Goal: Task Accomplishment & Management: Use online tool/utility

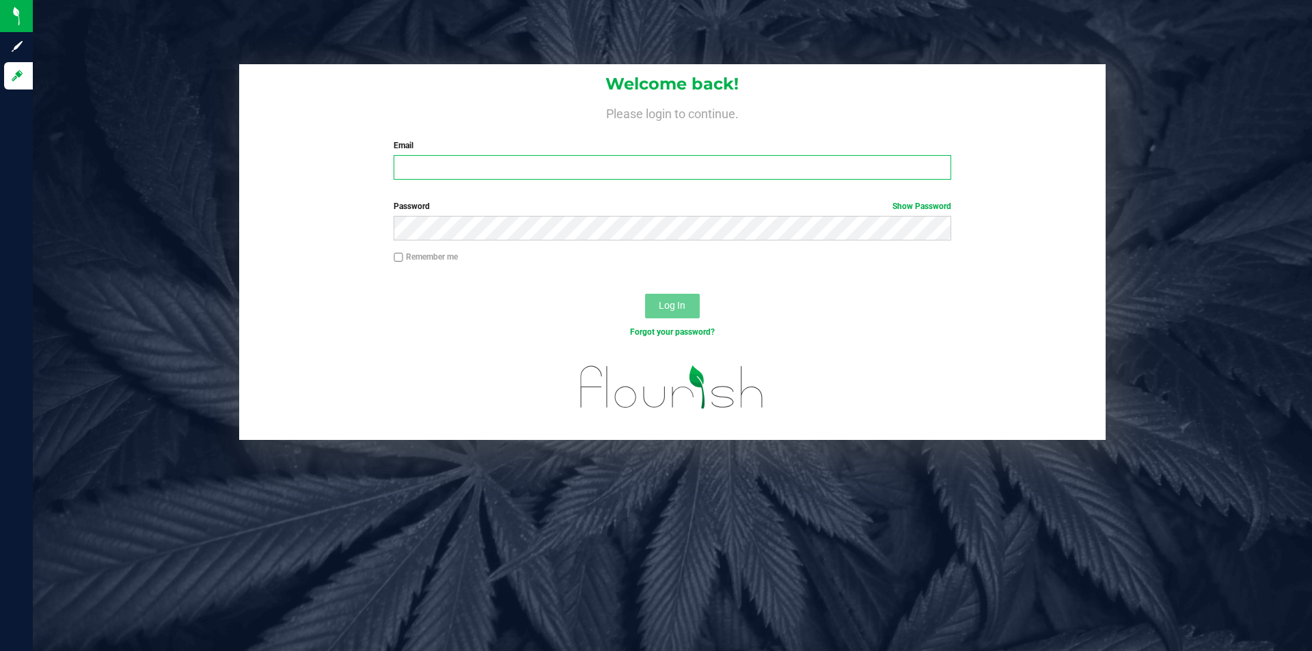
click at [534, 157] on input "Email" at bounding box center [672, 167] width 557 height 25
type input "[EMAIL_ADDRESS][DOMAIN_NAME]"
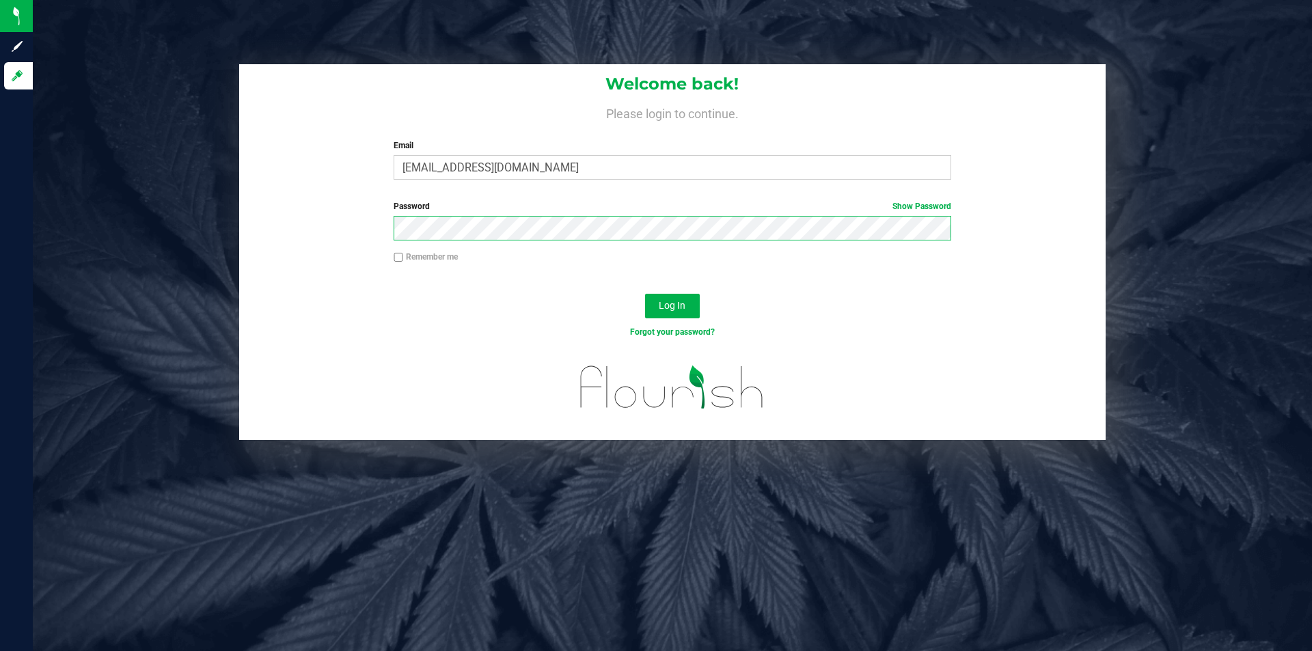
click at [645, 294] on button "Log In" at bounding box center [672, 306] width 55 height 25
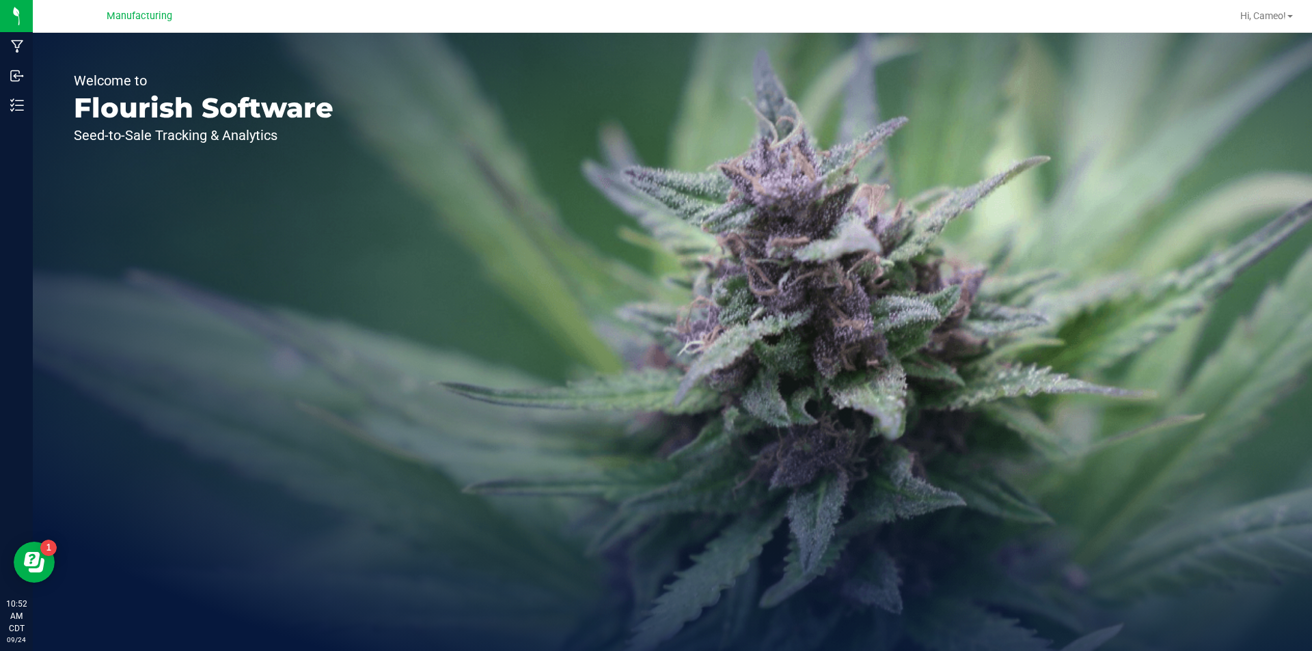
drag, startPoint x: 753, startPoint y: 309, endPoint x: 735, endPoint y: 294, distance: 23.3
click at [753, 309] on div "Welcome to Flourish Software Seed-to-Sale Tracking & Analytics" at bounding box center [672, 342] width 1279 height 618
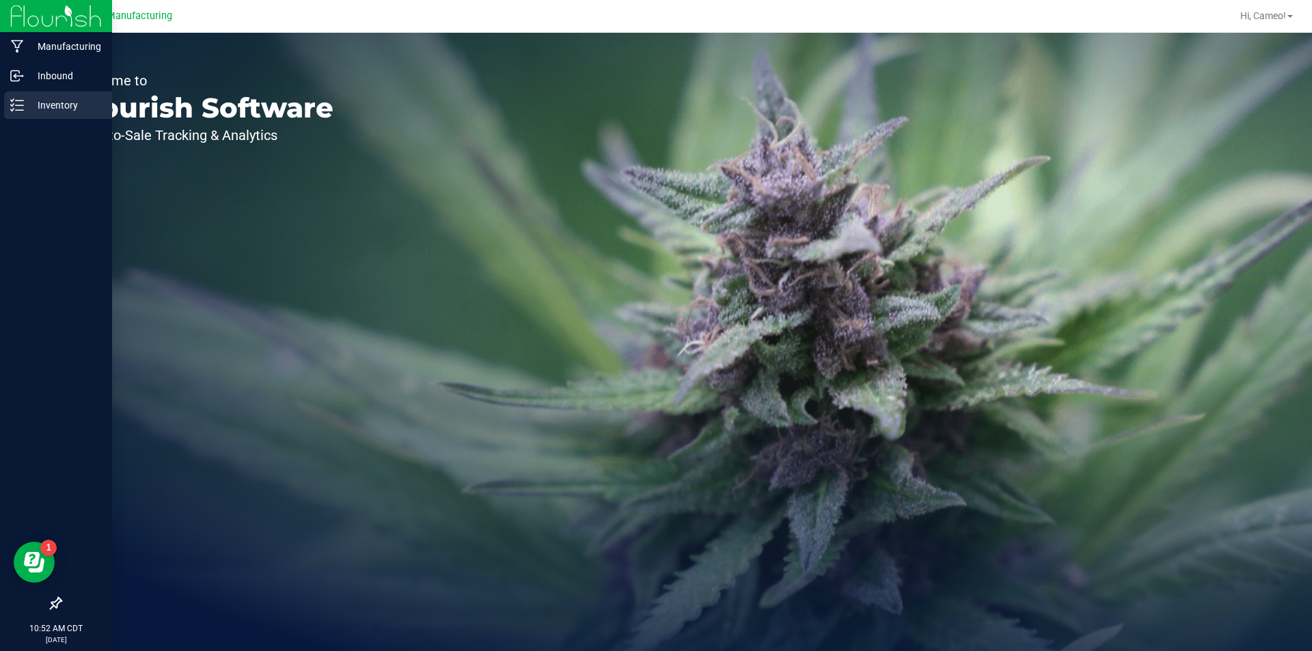
click at [24, 103] on p "Inventory" at bounding box center [65, 105] width 82 height 16
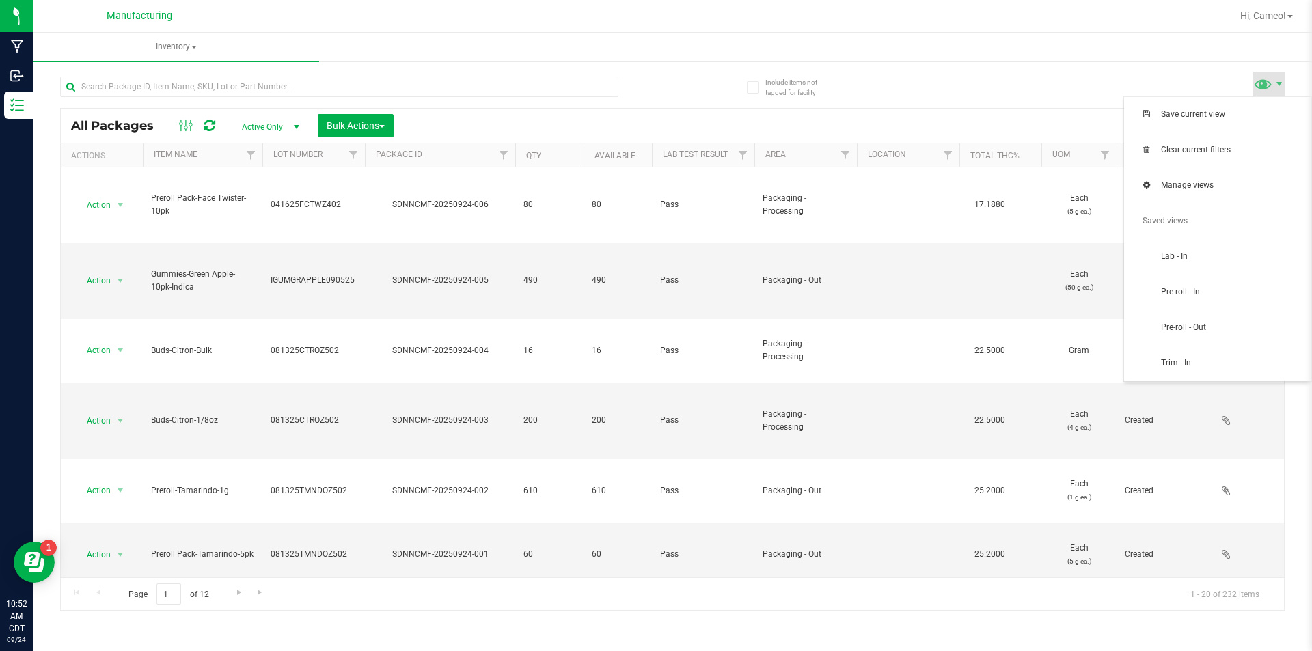
click at [1265, 84] on span at bounding box center [1263, 84] width 20 height 20
click at [1200, 292] on span "Pre-roll - In" at bounding box center [1232, 292] width 142 height 12
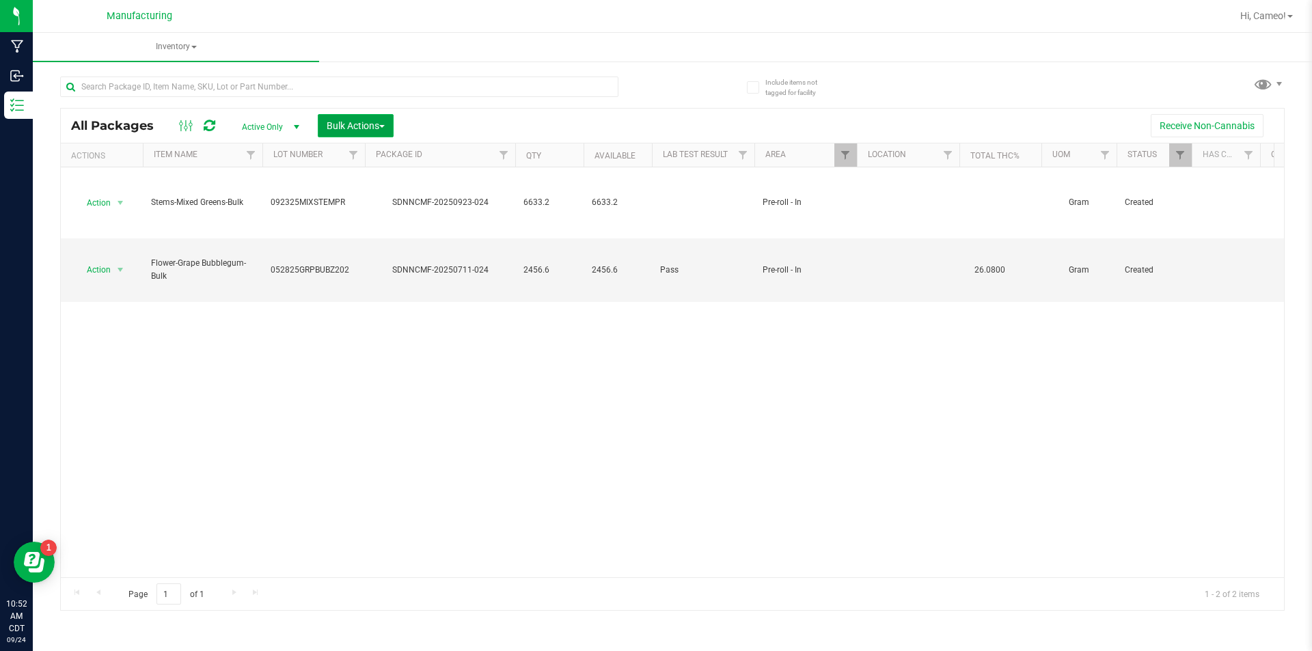
click at [370, 118] on button "Bulk Actions" at bounding box center [356, 125] width 76 height 23
click at [364, 155] on span "Add to manufacturing run" at bounding box center [377, 156] width 103 height 11
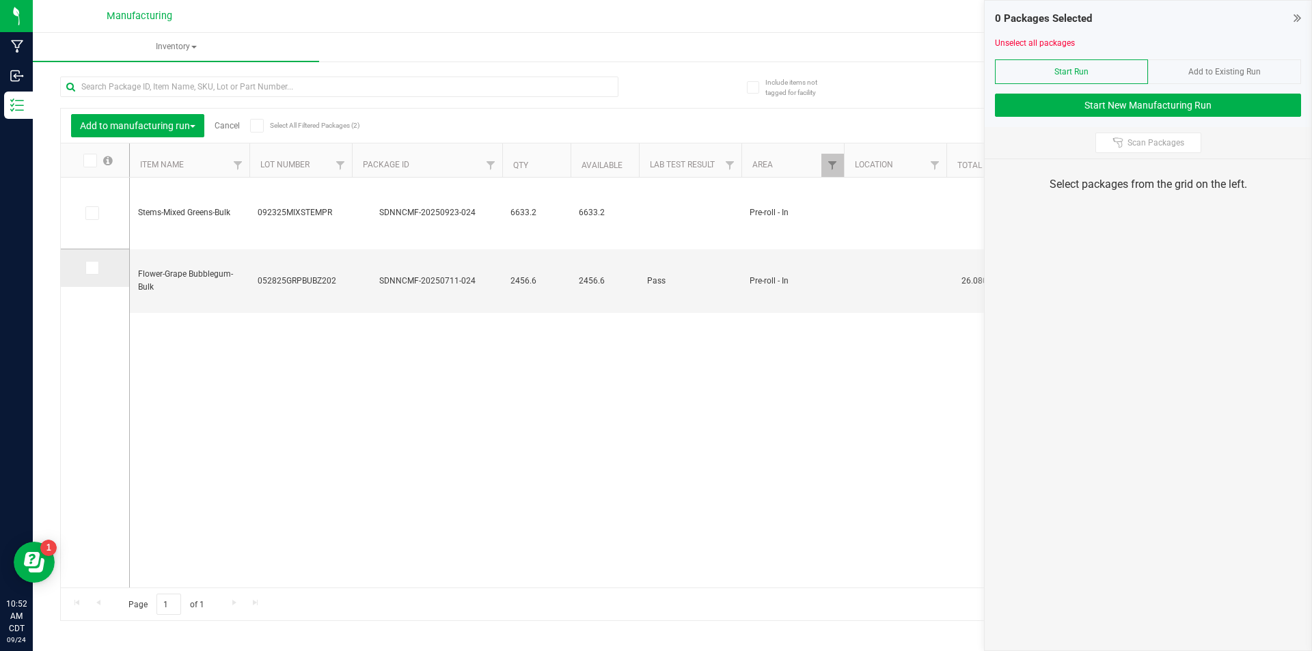
click at [82, 266] on td at bounding box center [95, 268] width 68 height 38
click at [89, 268] on icon at bounding box center [91, 268] width 9 height 0
click at [0, 0] on input "checkbox" at bounding box center [0, 0] width 0 height 0
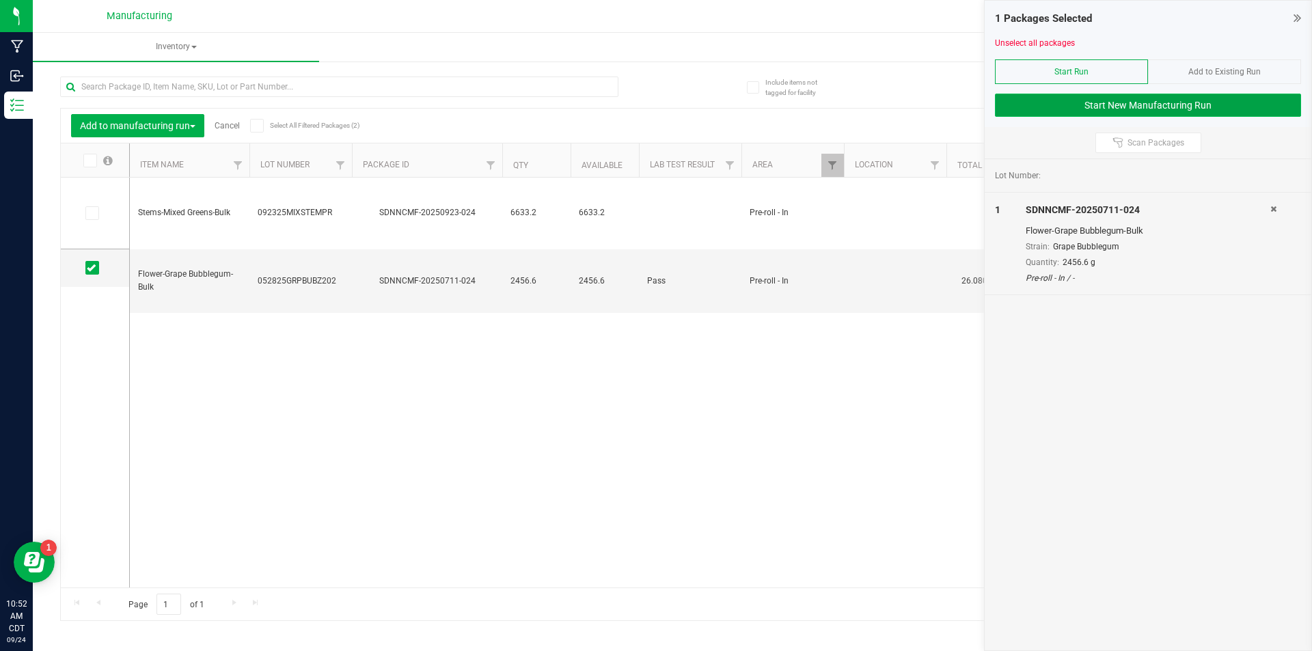
click at [1056, 102] on button "Start New Manufacturing Run" at bounding box center [1148, 105] width 306 height 23
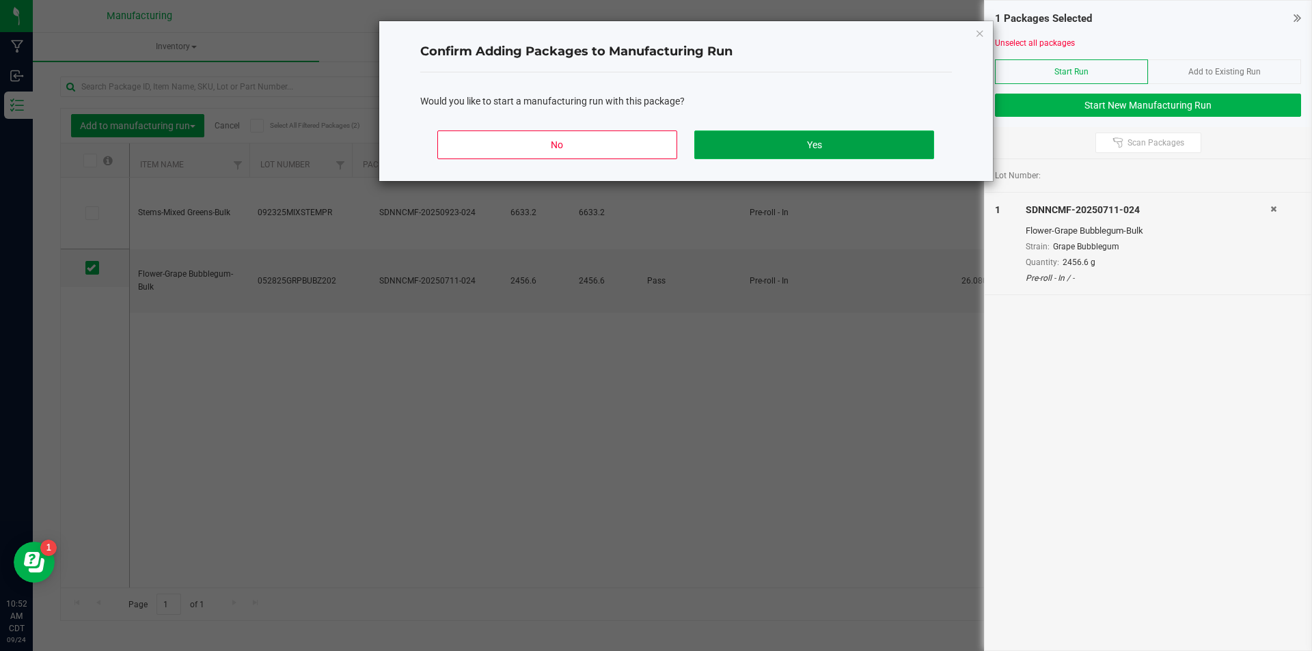
click at [797, 139] on button "Yes" at bounding box center [813, 145] width 239 height 29
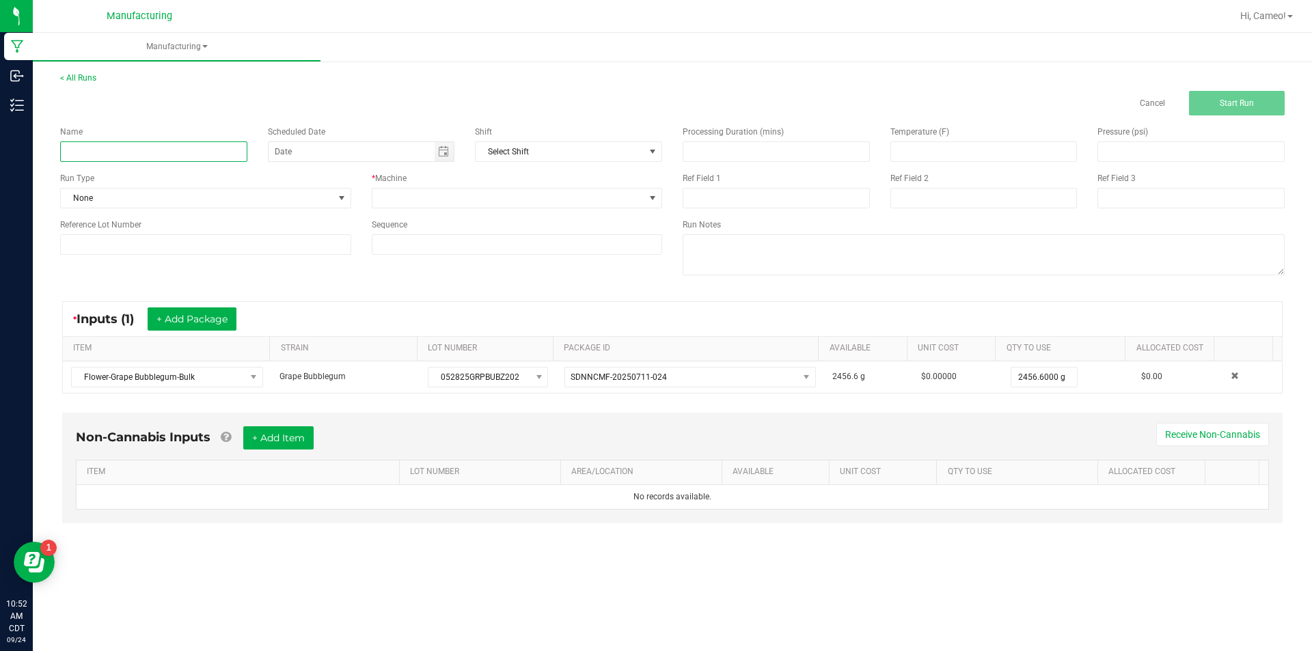
click at [197, 150] on input at bounding box center [153, 151] width 187 height 20
click at [438, 154] on span "Toggle calendar" at bounding box center [443, 151] width 11 height 11
type input "092425 - Grape Bubblegum"
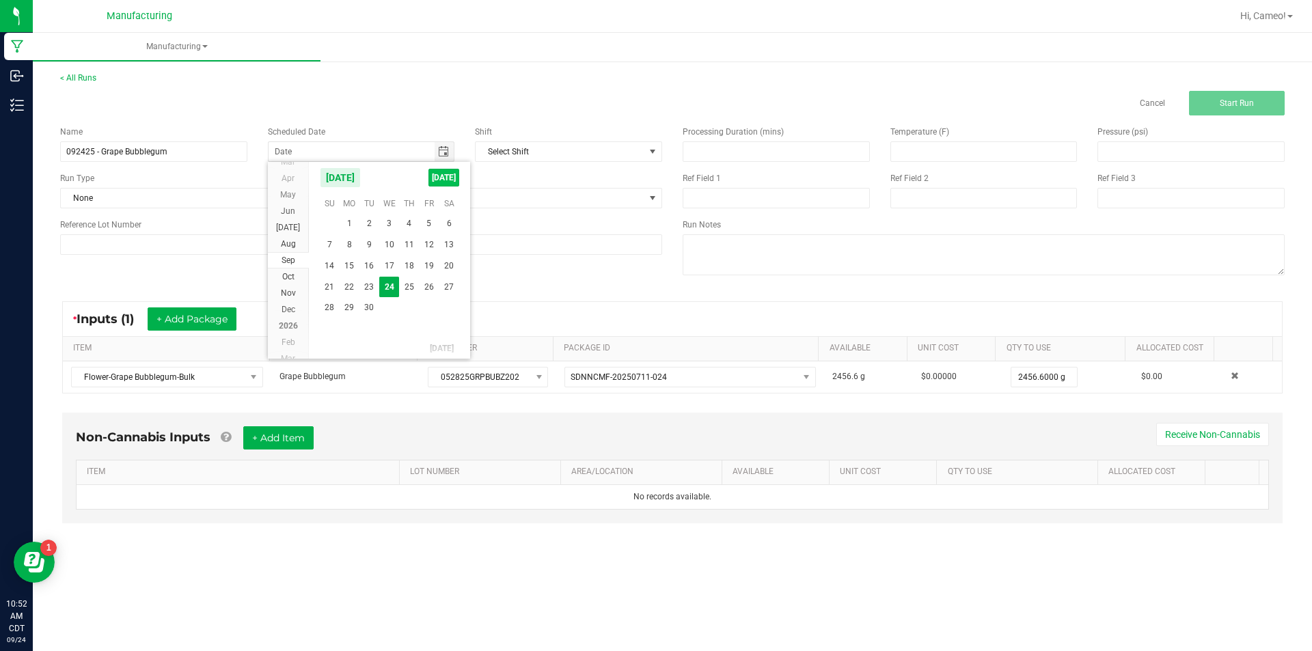
click at [441, 183] on span "[DATE]" at bounding box center [443, 178] width 31 height 18
type input "[DATE]"
click at [438, 205] on span at bounding box center [508, 198] width 273 height 19
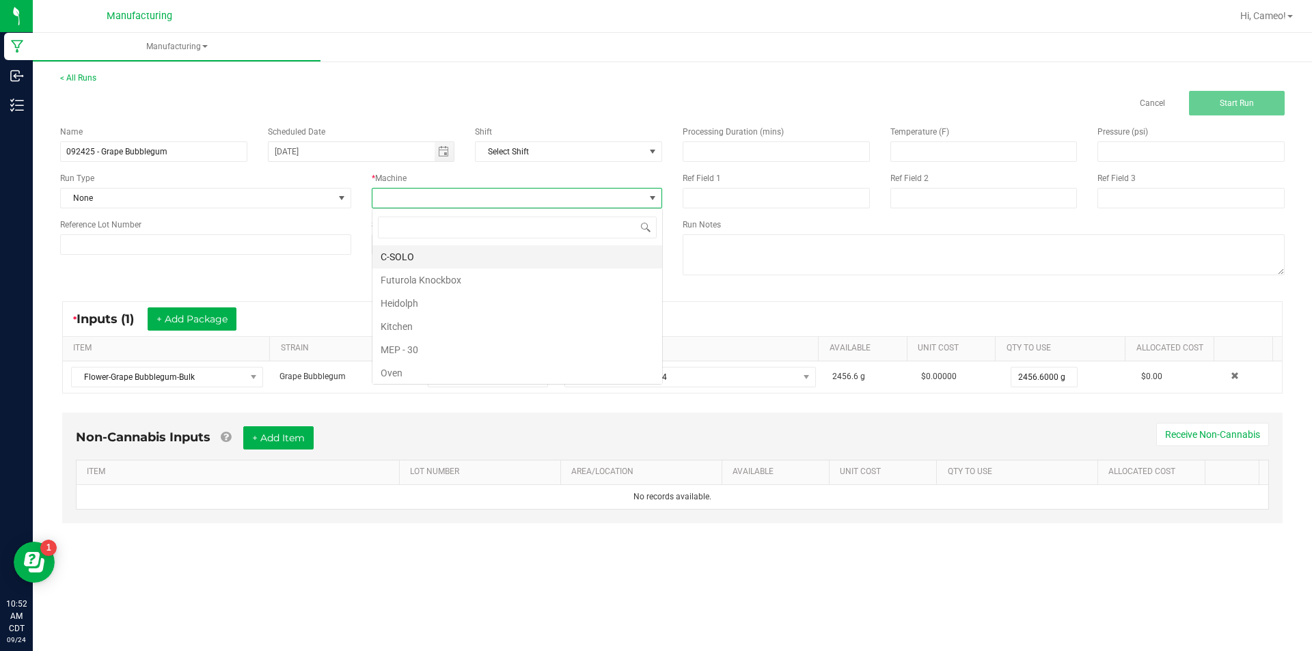
scroll to position [20, 290]
click at [423, 284] on li "Futurola Knockbox" at bounding box center [517, 280] width 290 height 23
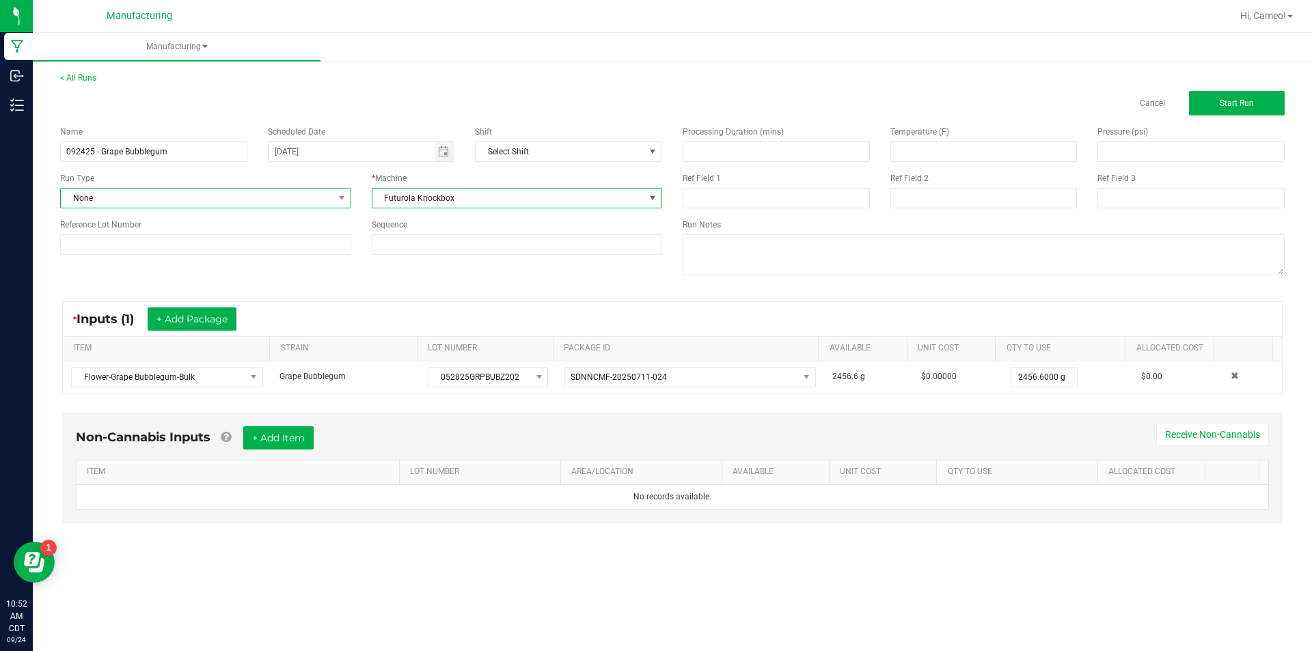
click at [318, 201] on span "None" at bounding box center [197, 198] width 273 height 19
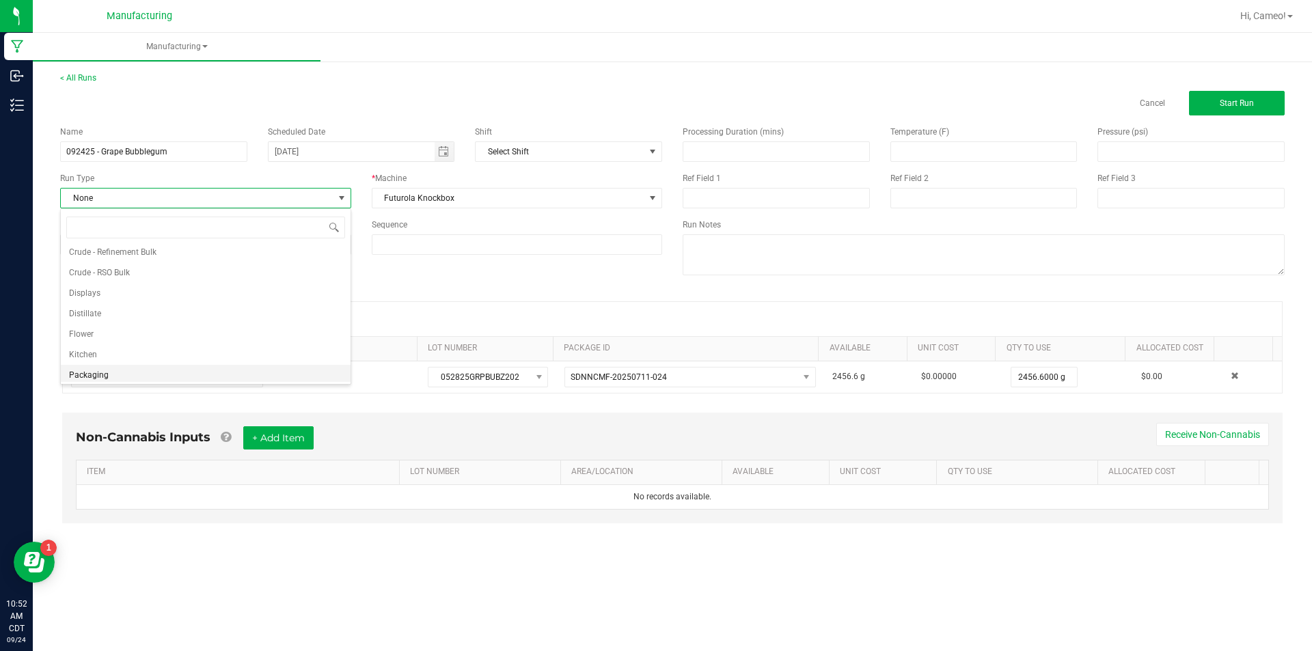
scroll to position [68, 0]
click at [161, 368] on li "Pre-roll" at bounding box center [206, 371] width 290 height 20
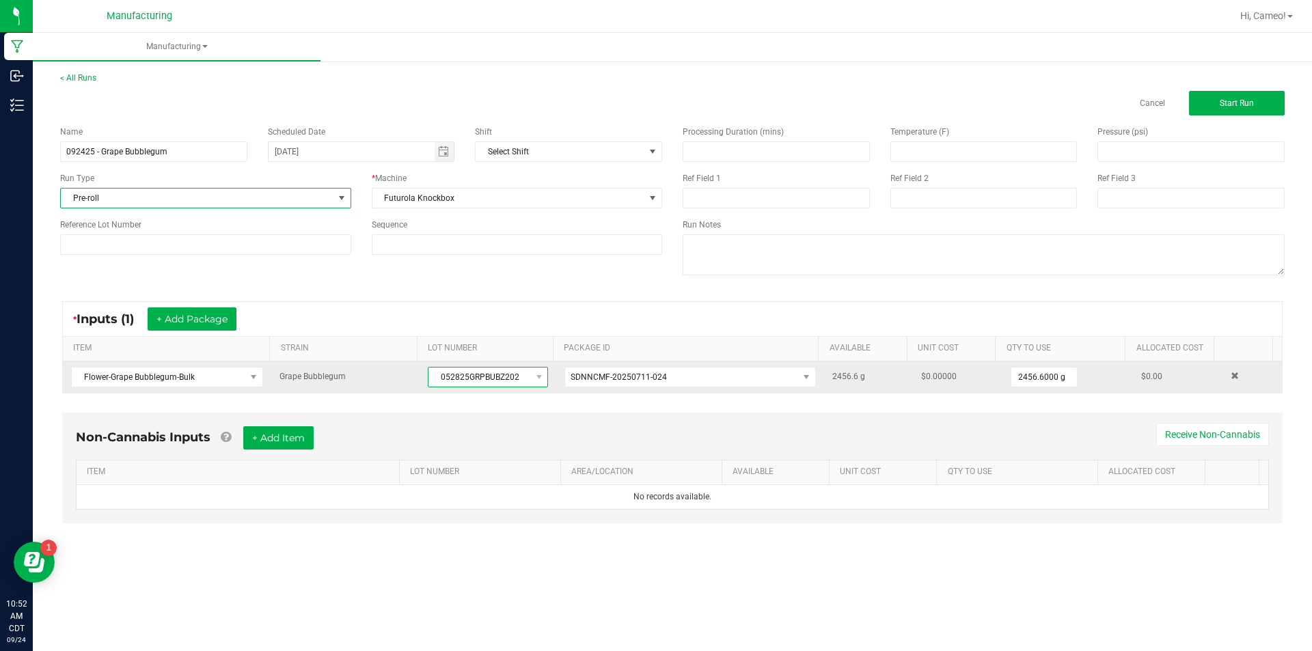
click at [446, 374] on span "052825GRPBUBZ202" at bounding box center [479, 377] width 102 height 19
copy span "052825GRPBUBZ202"
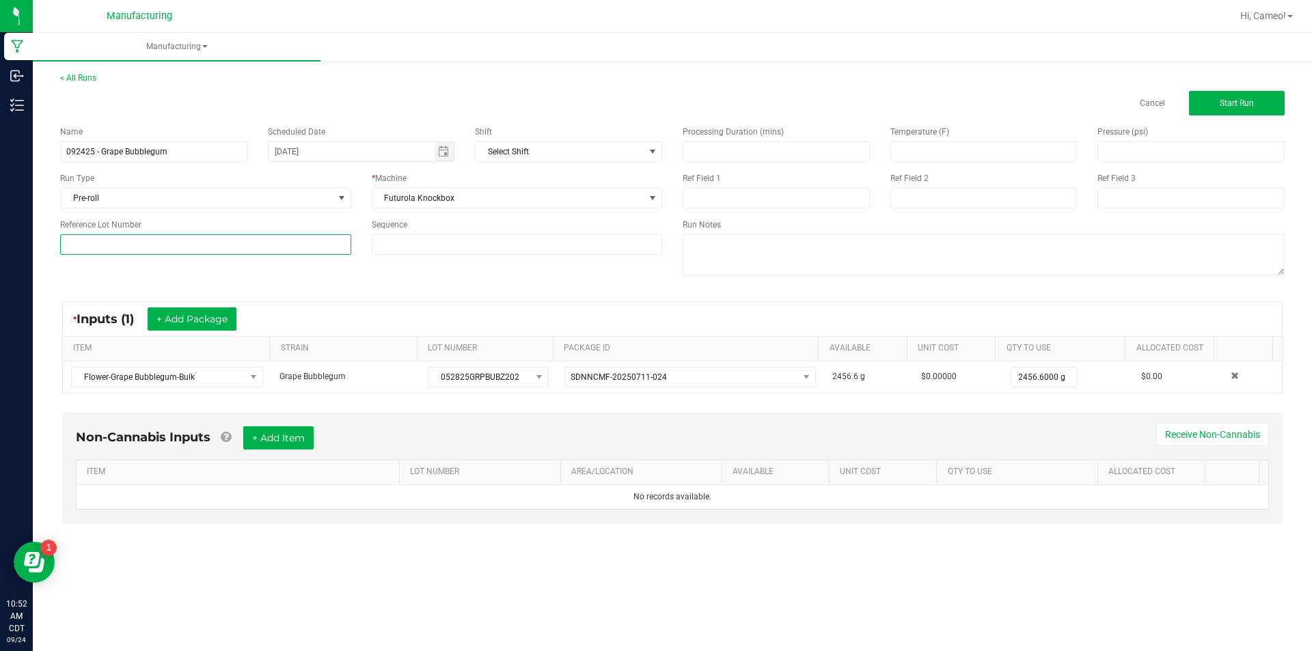
click at [299, 249] on input at bounding box center [205, 244] width 291 height 20
paste input "052825GRPBUBZ202"
type input "052825GRPBUBZ202"
click at [1196, 98] on button "Start Run" at bounding box center [1237, 103] width 96 height 25
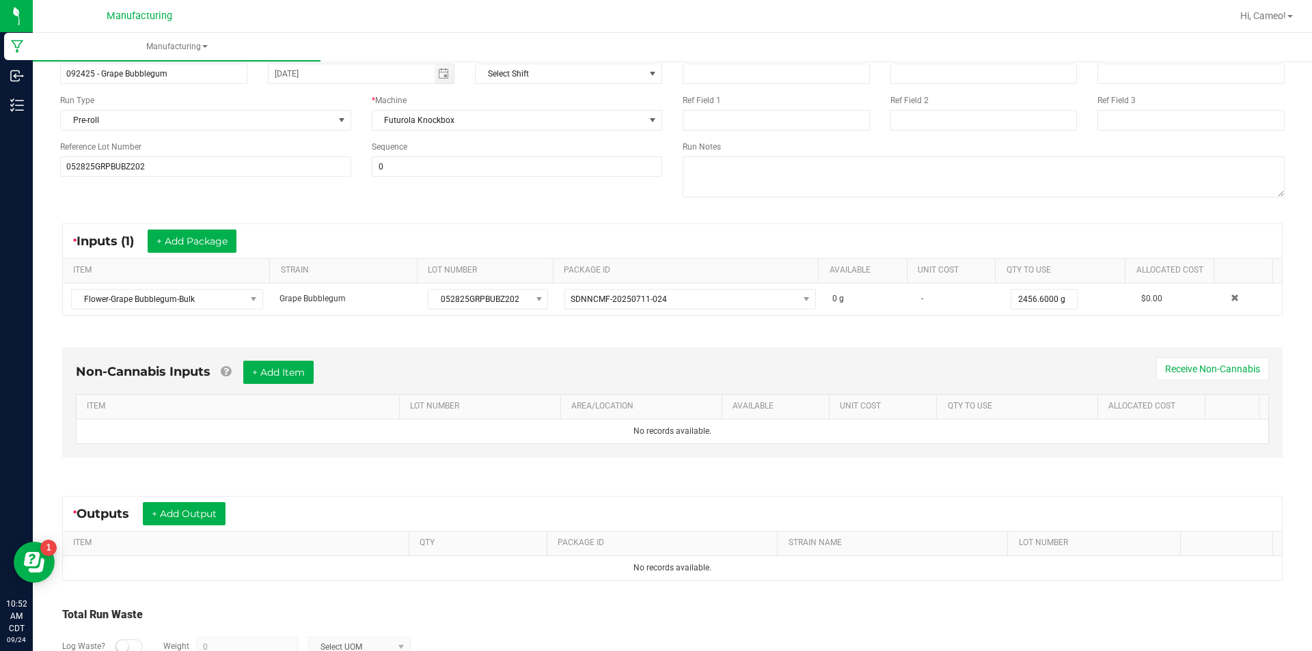
scroll to position [191, 0]
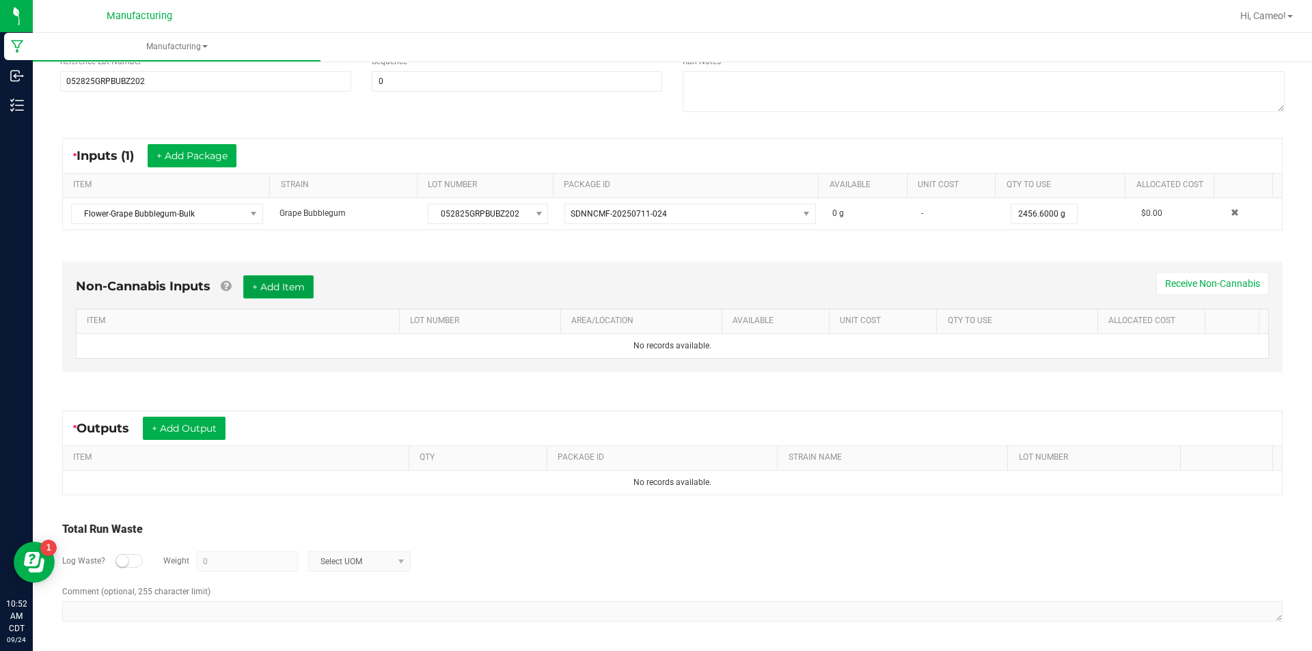
click at [304, 276] on button "+ Add Item" at bounding box center [278, 286] width 70 height 23
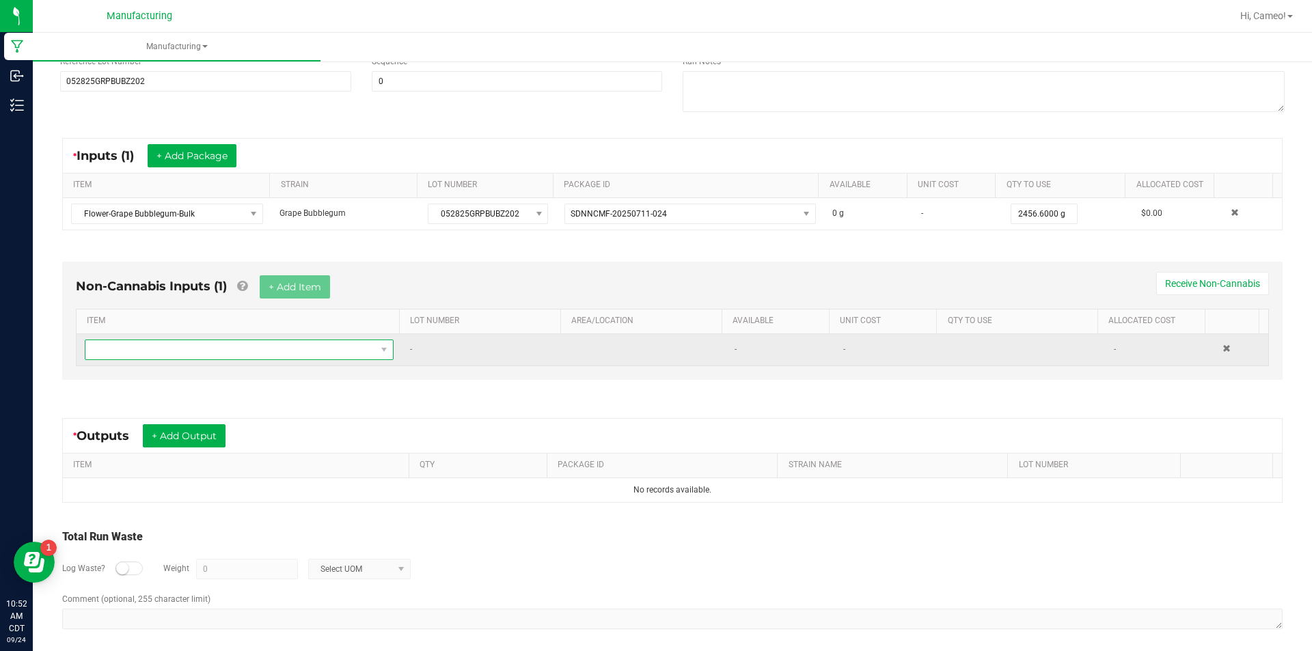
click at [273, 358] on span "NO DATA FOUND" at bounding box center [230, 349] width 290 height 19
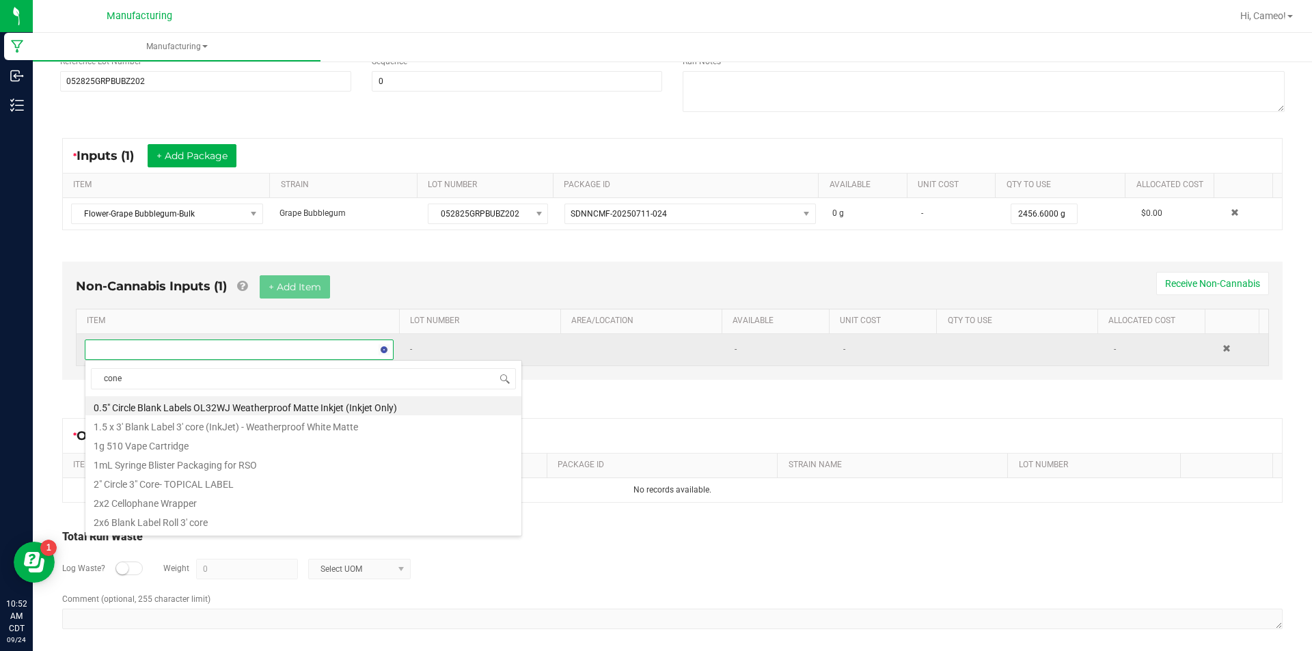
type input "cones"
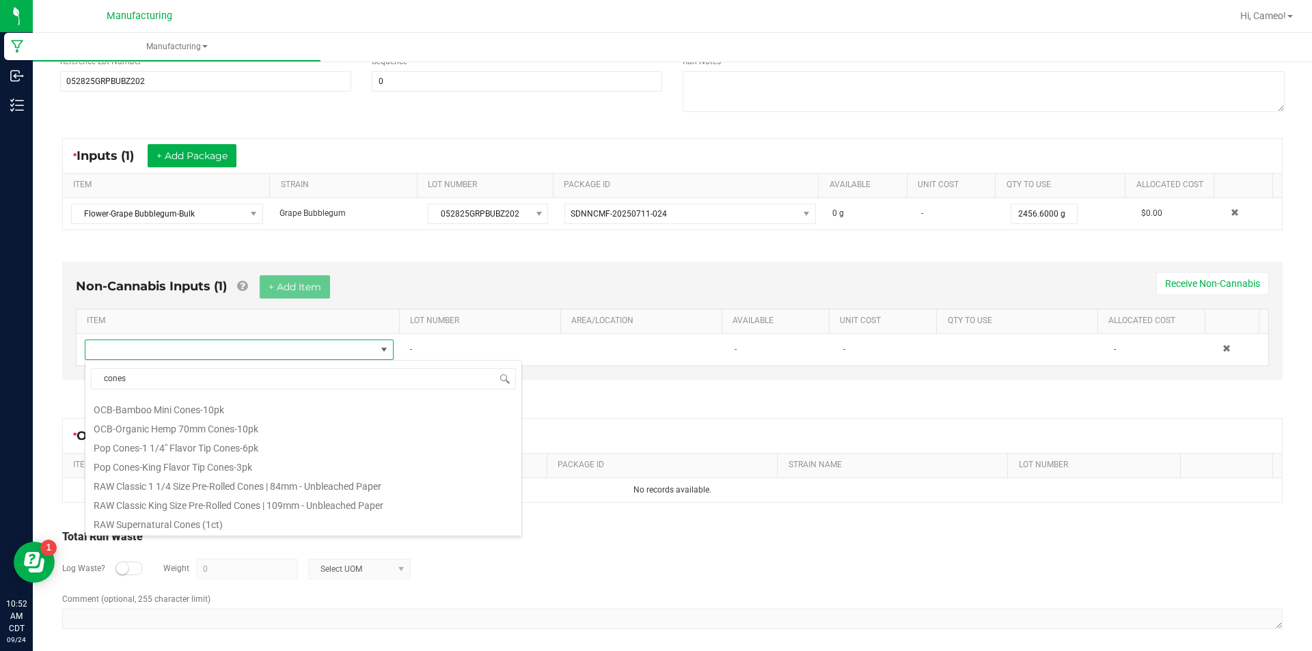
scroll to position [615, 0]
click at [325, 458] on li "RAW Classic 1 1/4 Size Pre-Rolled Cones | 84mm - Unbleached Paper" at bounding box center [303, 460] width 436 height 19
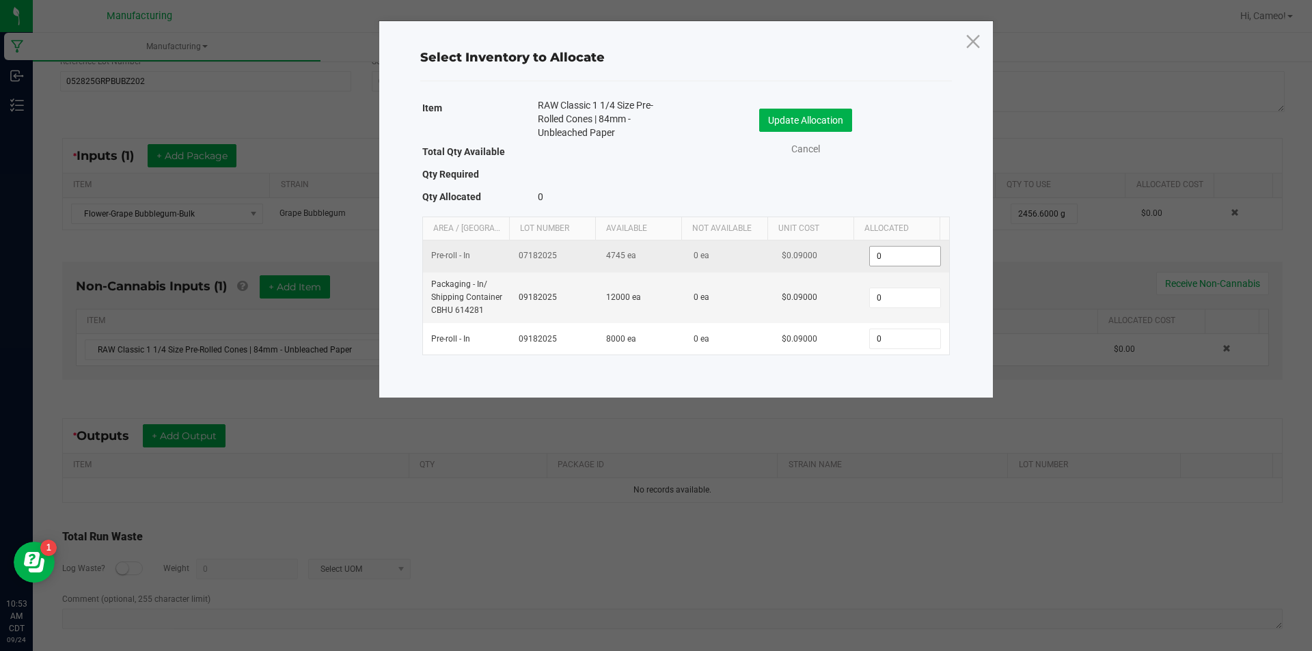
click at [903, 253] on input "0" at bounding box center [905, 256] width 70 height 19
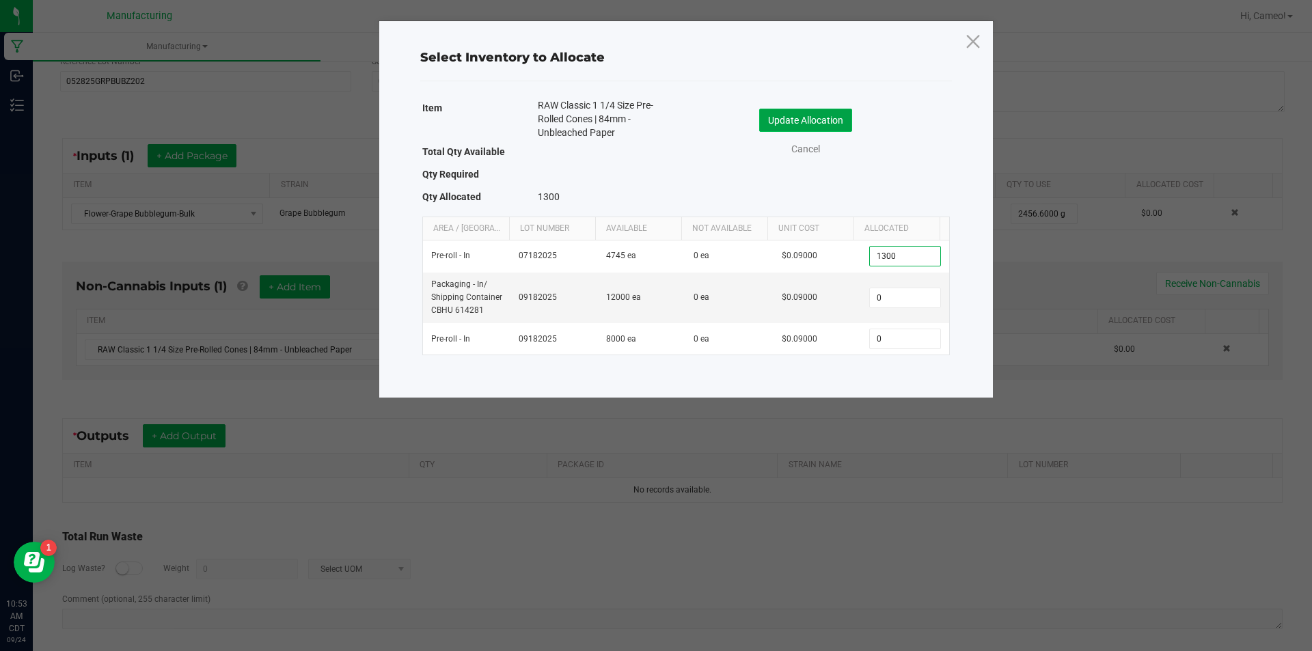
type input "1,300"
click at [841, 124] on button "Update Allocation" at bounding box center [805, 120] width 93 height 23
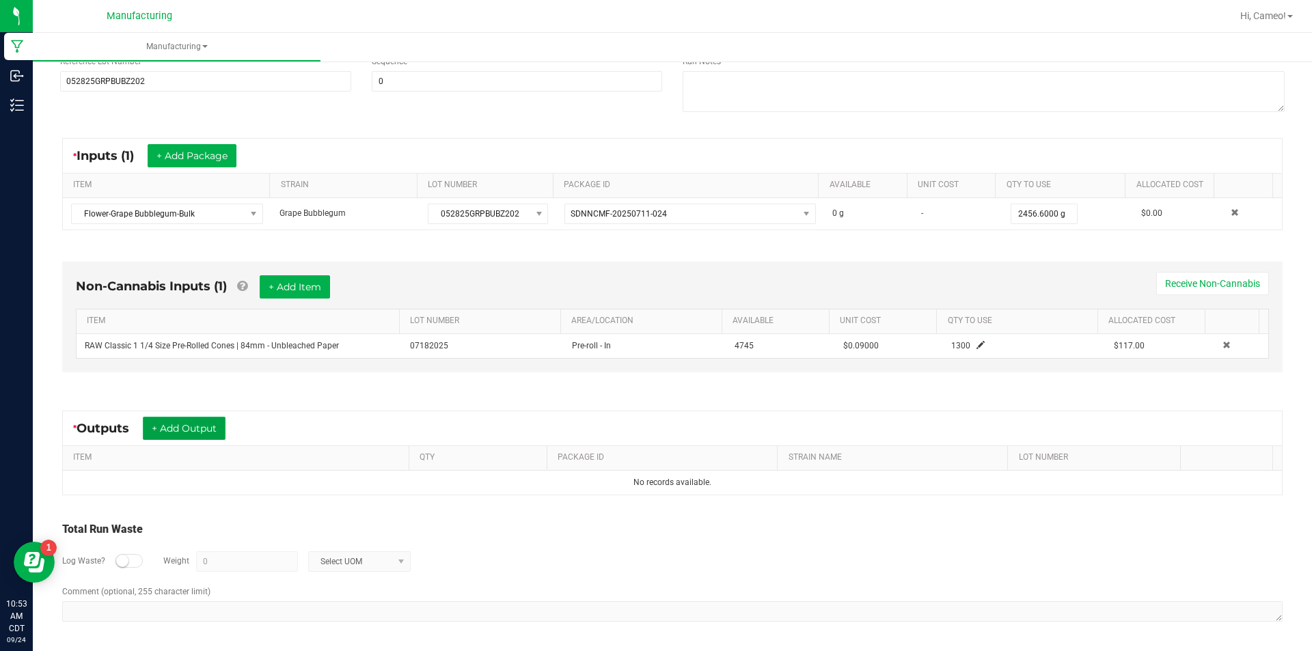
click at [181, 434] on button "+ Add Output" at bounding box center [184, 428] width 83 height 23
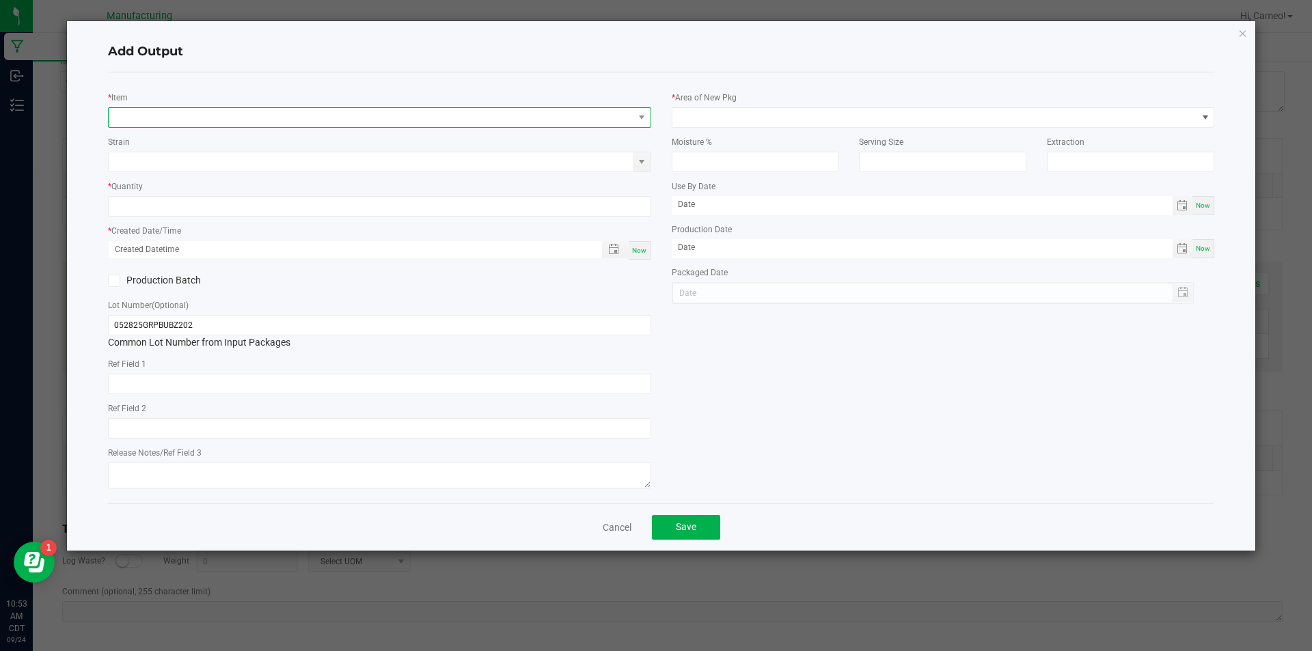
click at [358, 115] on span "NO DATA FOUND" at bounding box center [371, 117] width 525 height 19
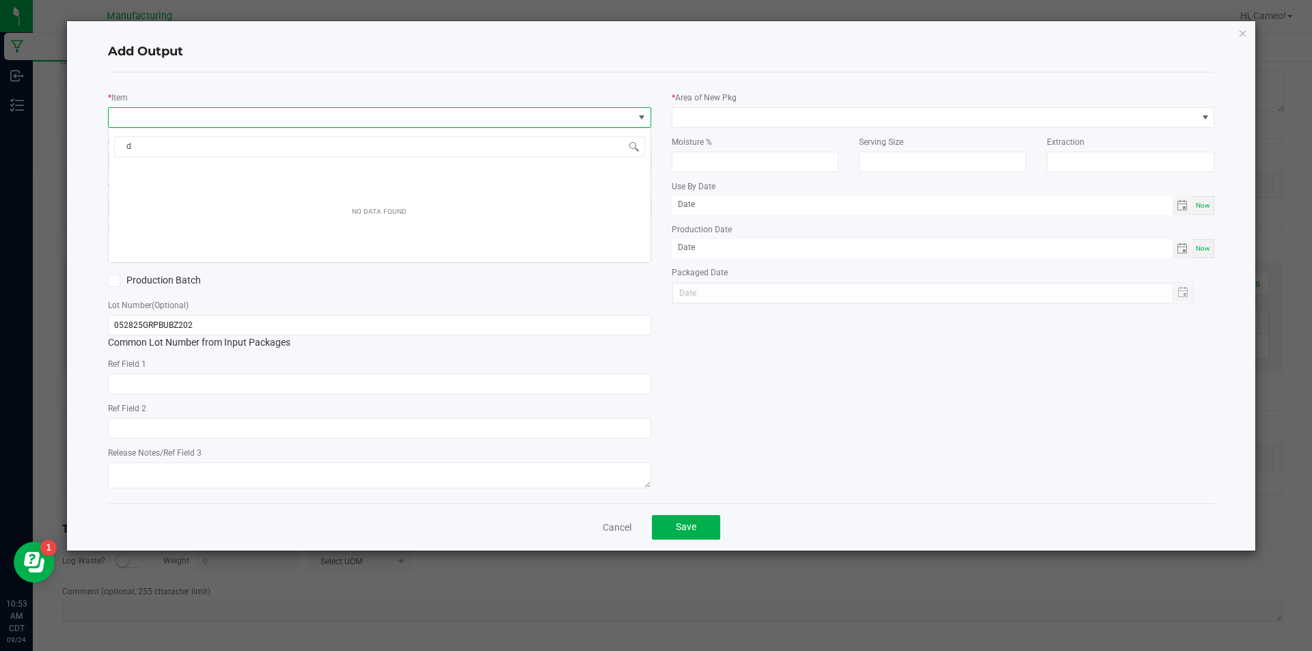
scroll to position [20, 543]
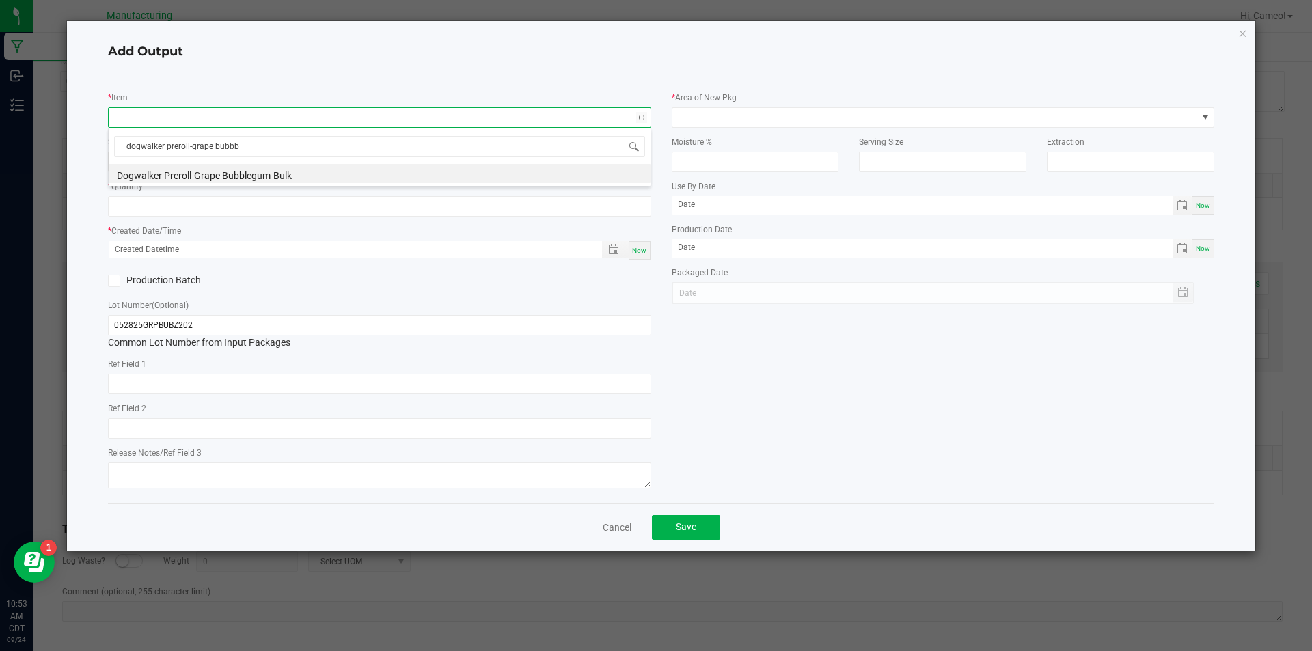
type input "dogwalker preroll-grape [PERSON_NAME]"
click at [359, 174] on li "Dogwalker Preroll-Grape Bubblegum-Bulk" at bounding box center [380, 173] width 542 height 19
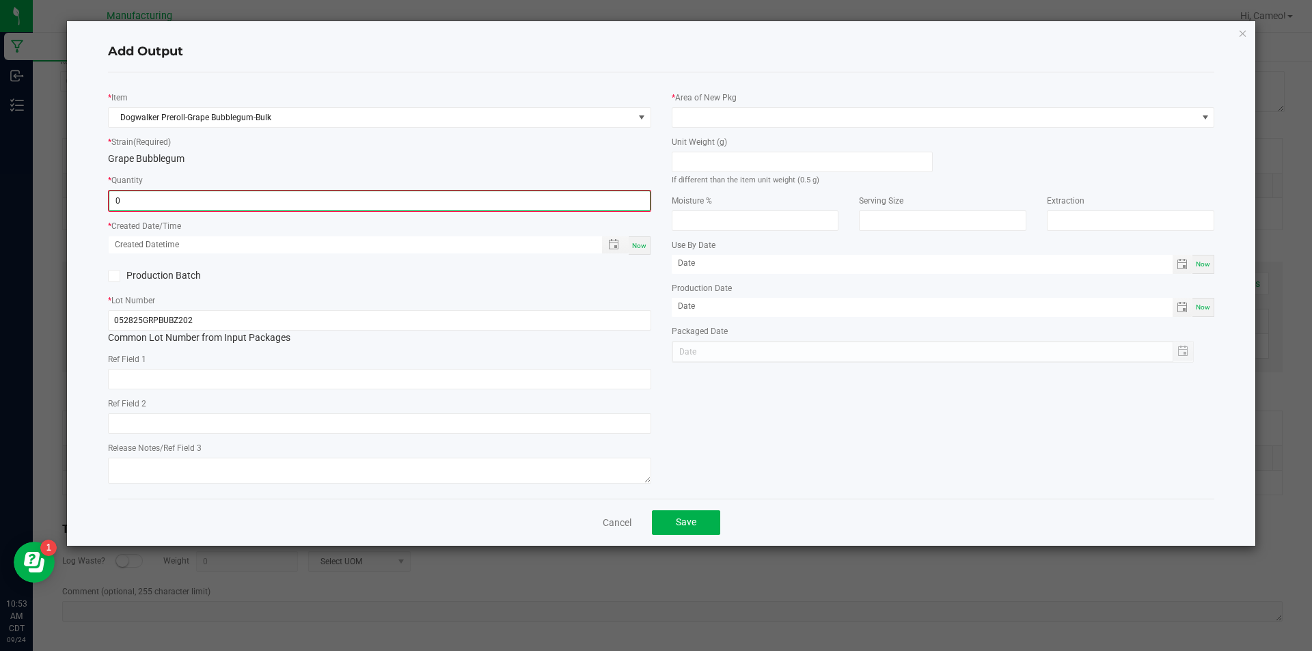
click at [342, 193] on input "0" at bounding box center [379, 200] width 540 height 19
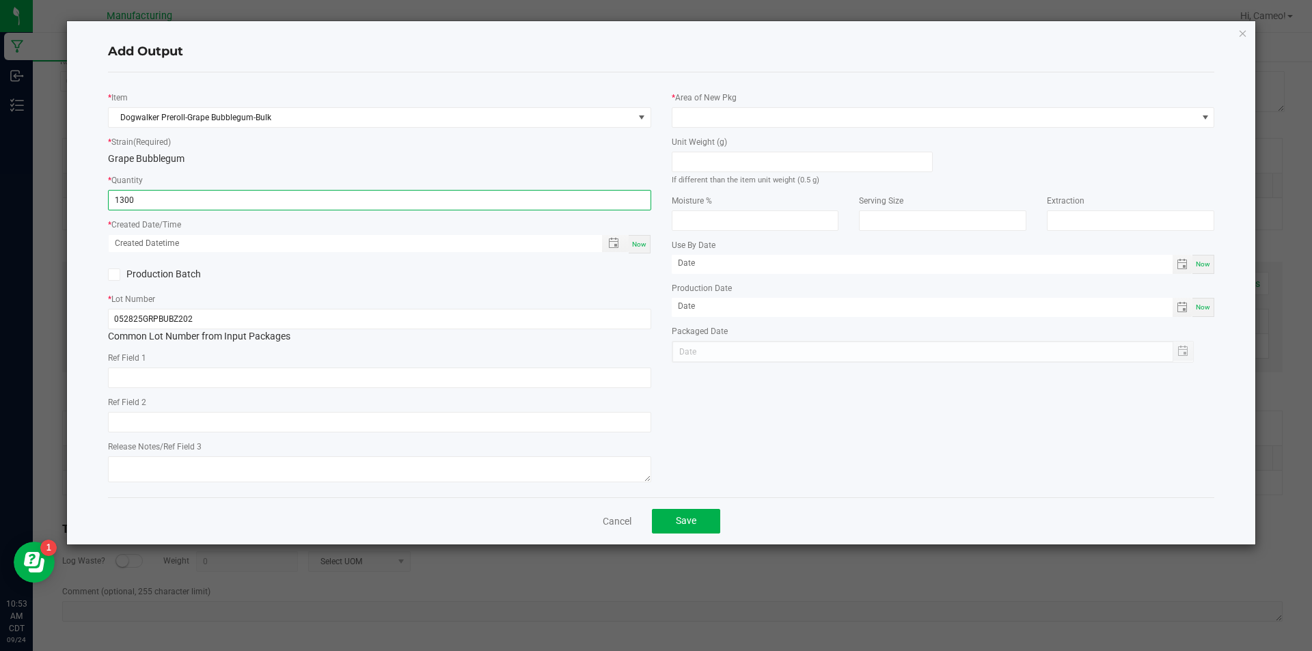
type input "1300 ea"
click at [641, 249] on div "Now" at bounding box center [640, 244] width 22 height 18
type input "[DATE] 10:53 AM"
type input "[DATE]"
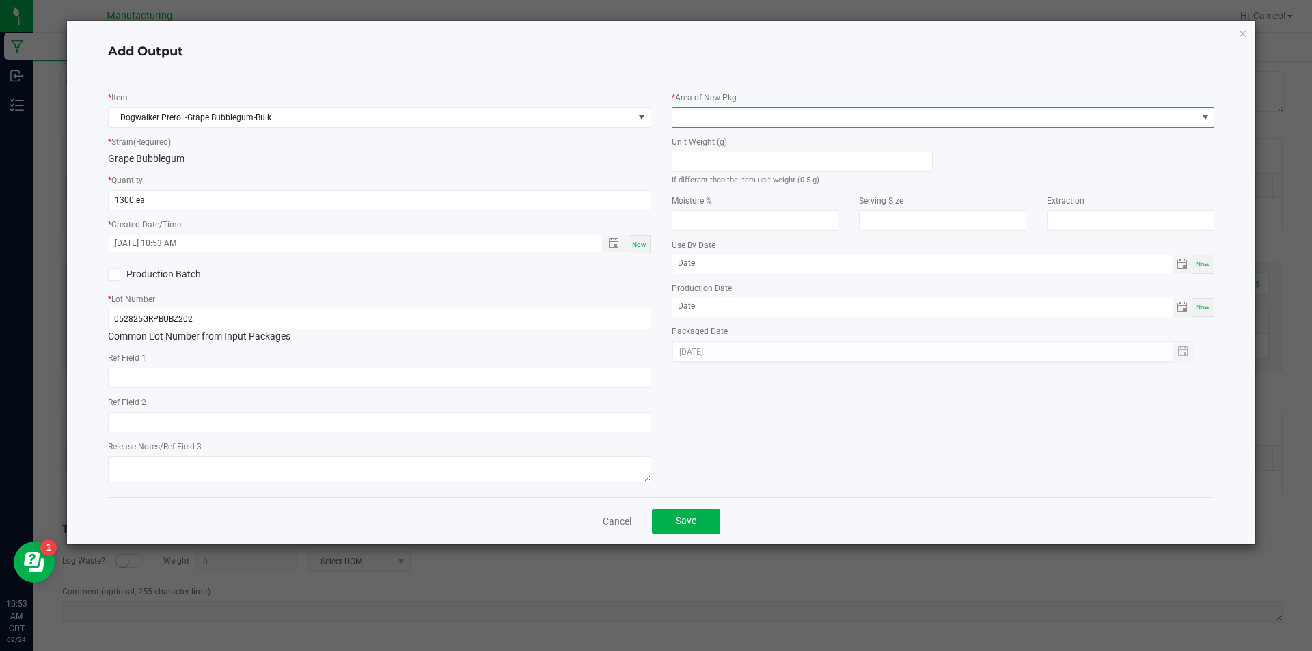
click at [785, 120] on span at bounding box center [934, 117] width 525 height 19
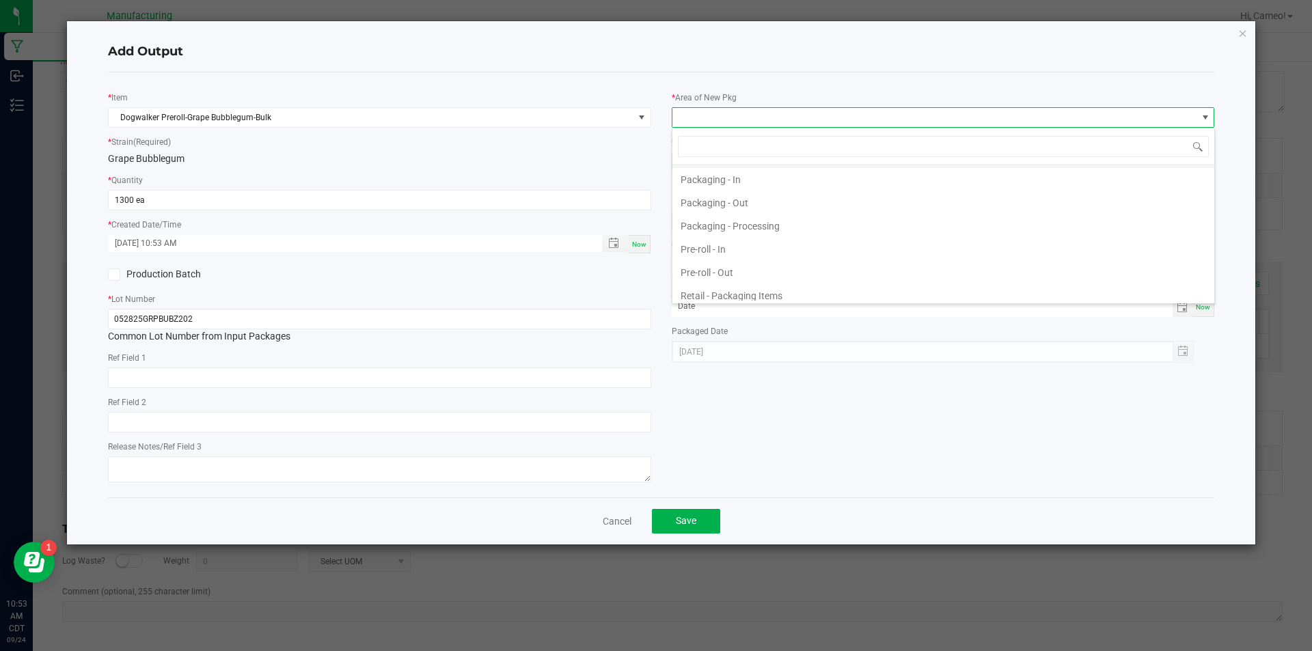
scroll to position [478, 0]
click at [735, 205] on li "Pre-roll - Out" at bounding box center [943, 208] width 542 height 23
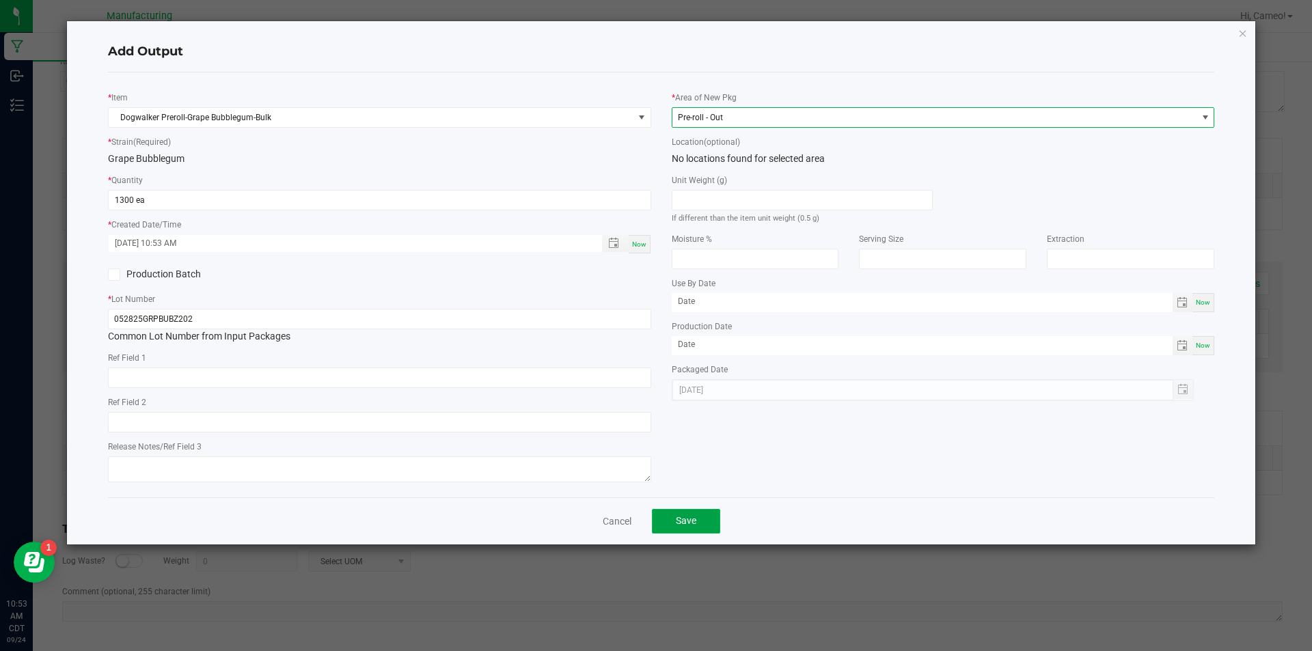
click at [697, 512] on button "Save" at bounding box center [686, 521] width 68 height 25
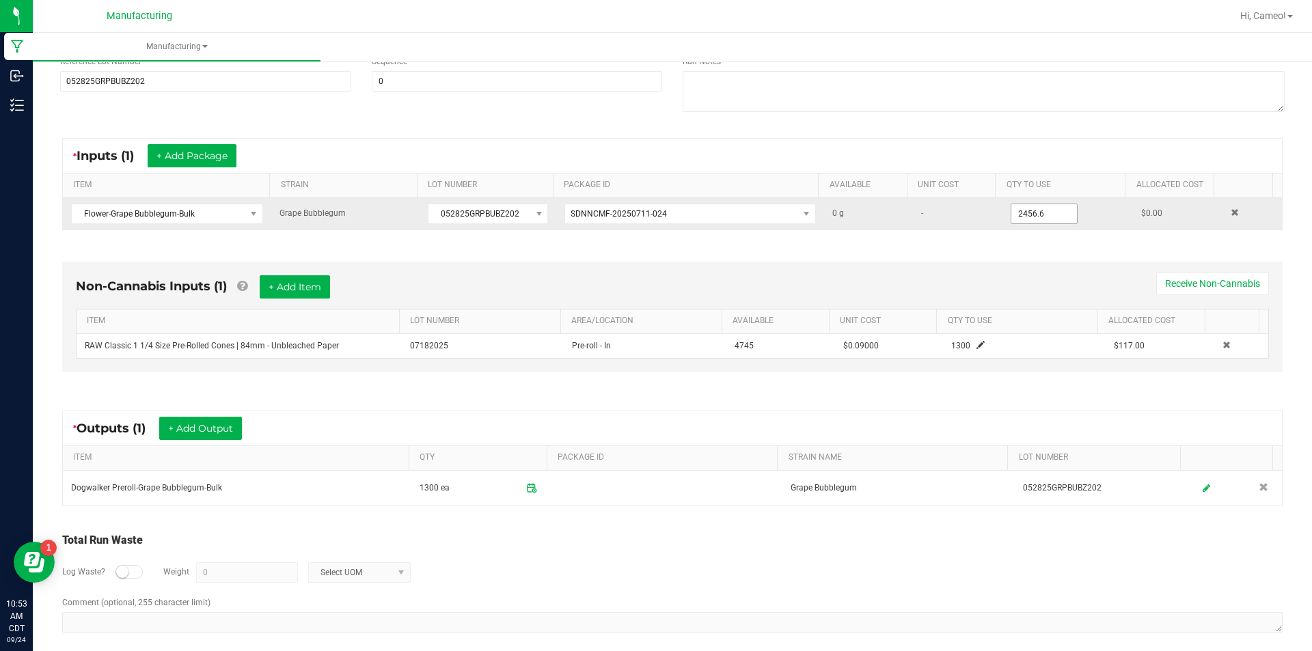
click at [1030, 211] on input "2456.6" at bounding box center [1044, 213] width 66 height 19
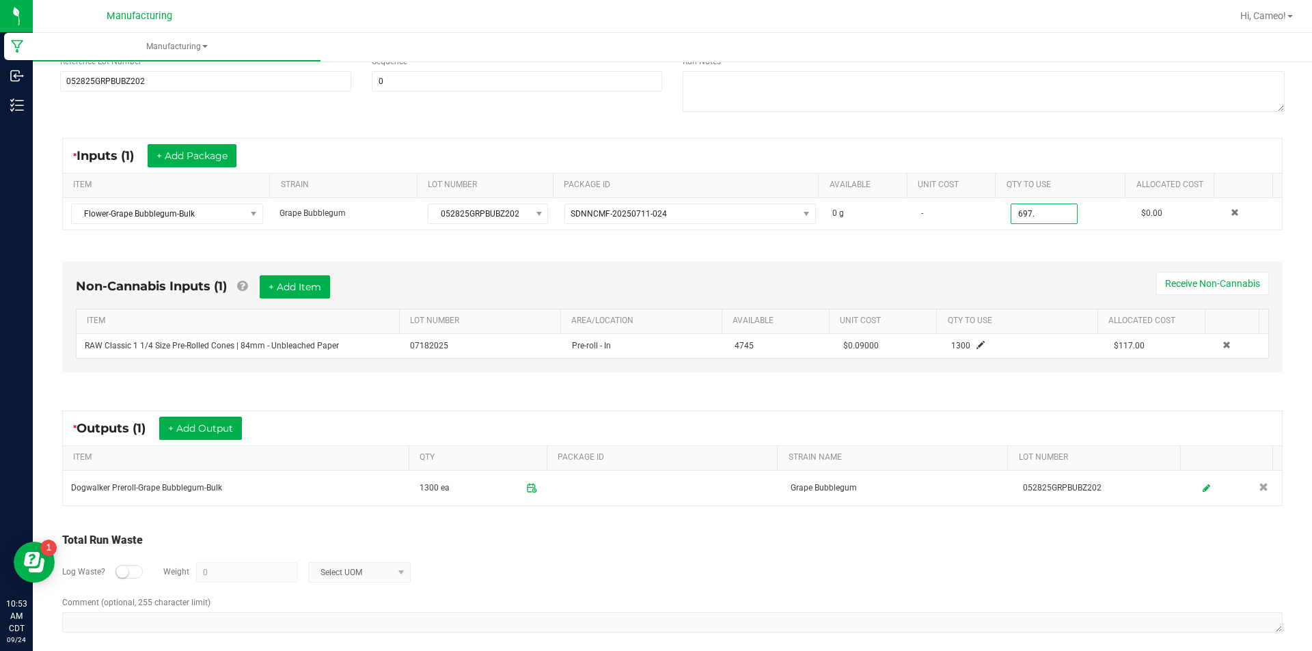
type input "697.0000 g"
click at [1010, 247] on div "Non-Cannabis Inputs (1) + Add Item Receive Non-Cannabis ITEM LOT NUMBER AREA/LO…" at bounding box center [672, 321] width 1245 height 156
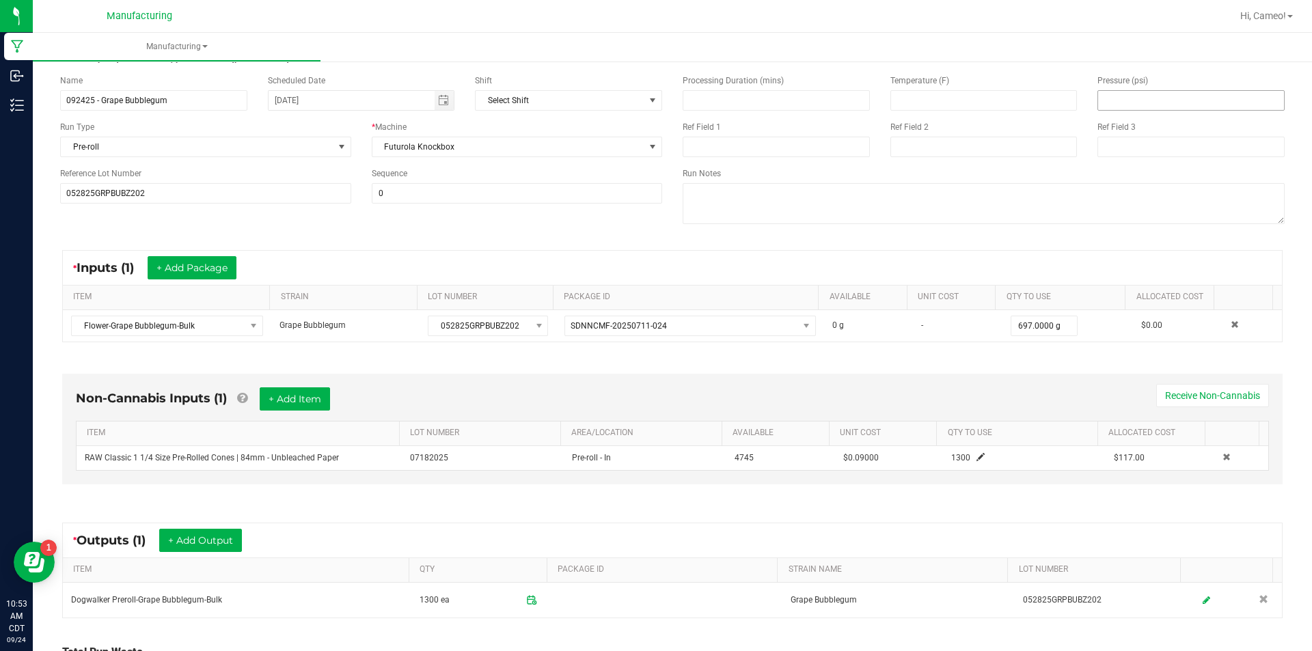
scroll to position [0, 0]
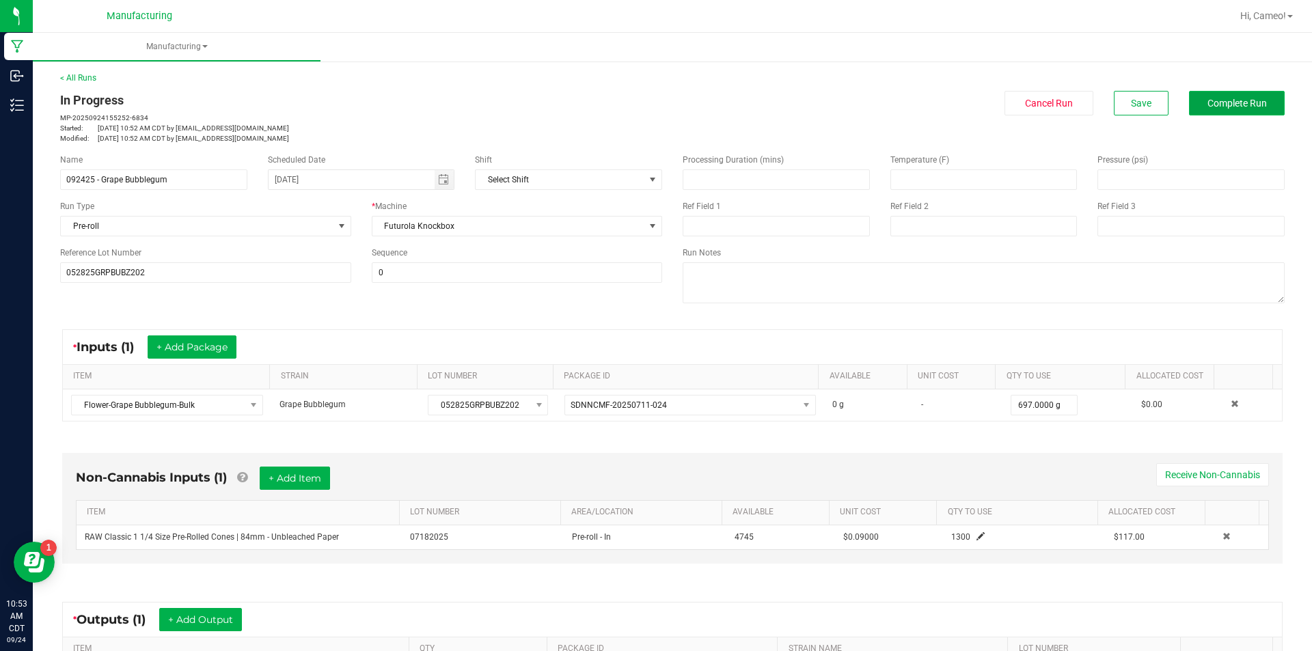
click at [1223, 109] on button "Complete Run" at bounding box center [1237, 103] width 96 height 25
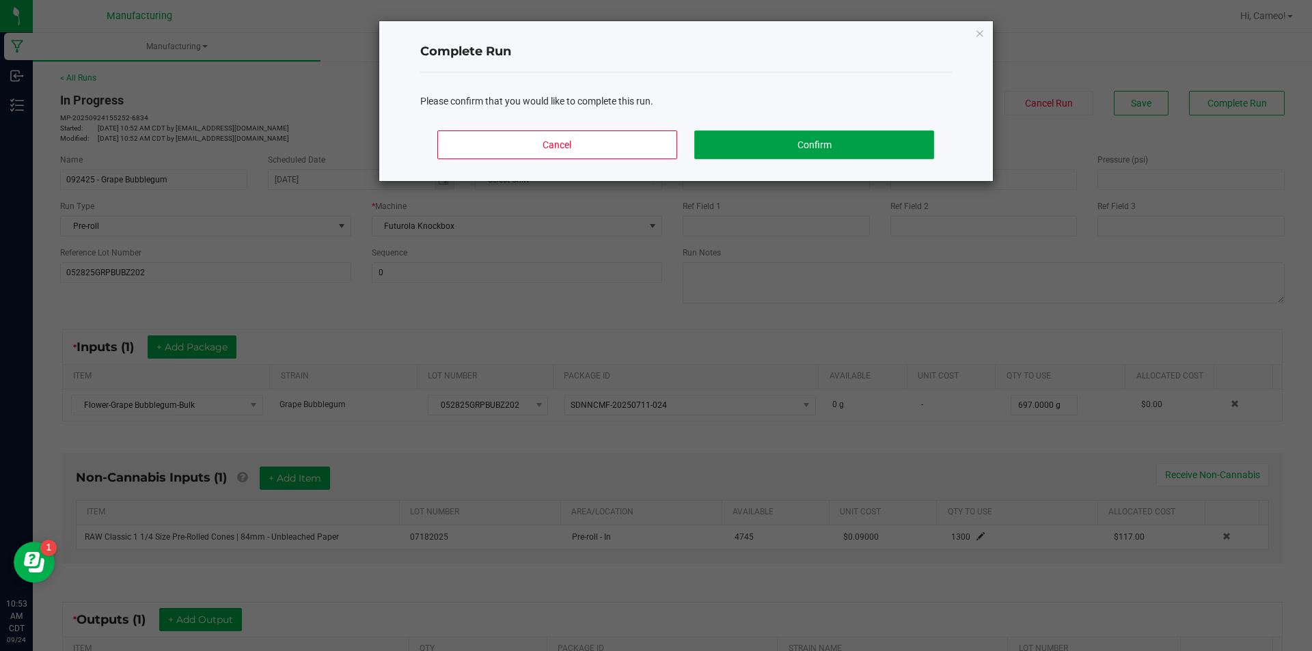
click at [907, 148] on button "Confirm" at bounding box center [813, 145] width 239 height 29
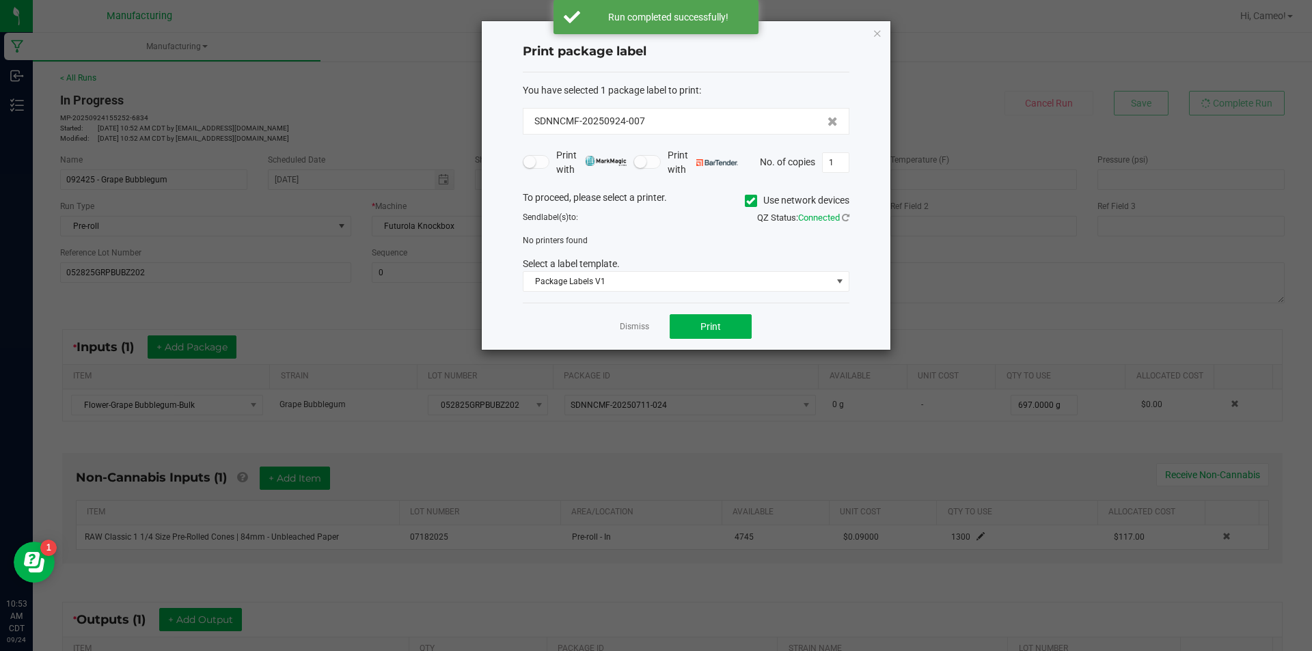
drag, startPoint x: 763, startPoint y: 195, endPoint x: 755, endPoint y: 200, distance: 9.5
click at [759, 199] on label "Use network devices" at bounding box center [797, 200] width 105 height 14
click at [0, 0] on input "Use network devices" at bounding box center [0, 0] width 0 height 0
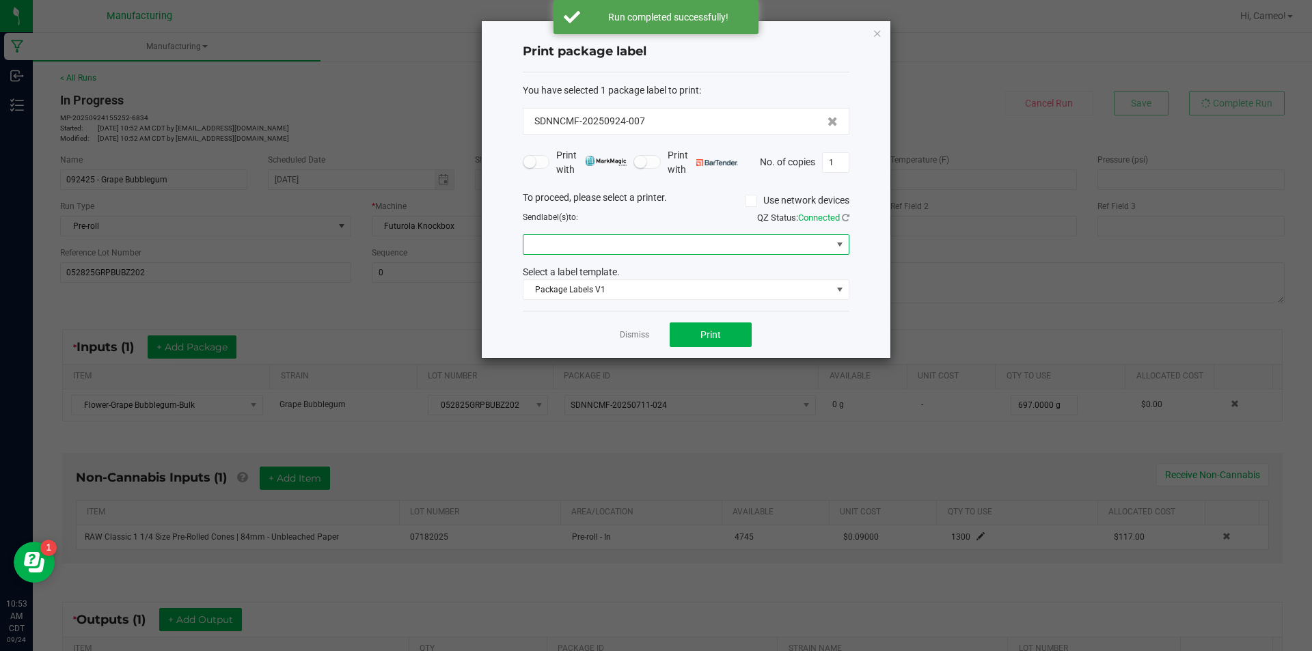
click at [746, 249] on span at bounding box center [677, 244] width 308 height 19
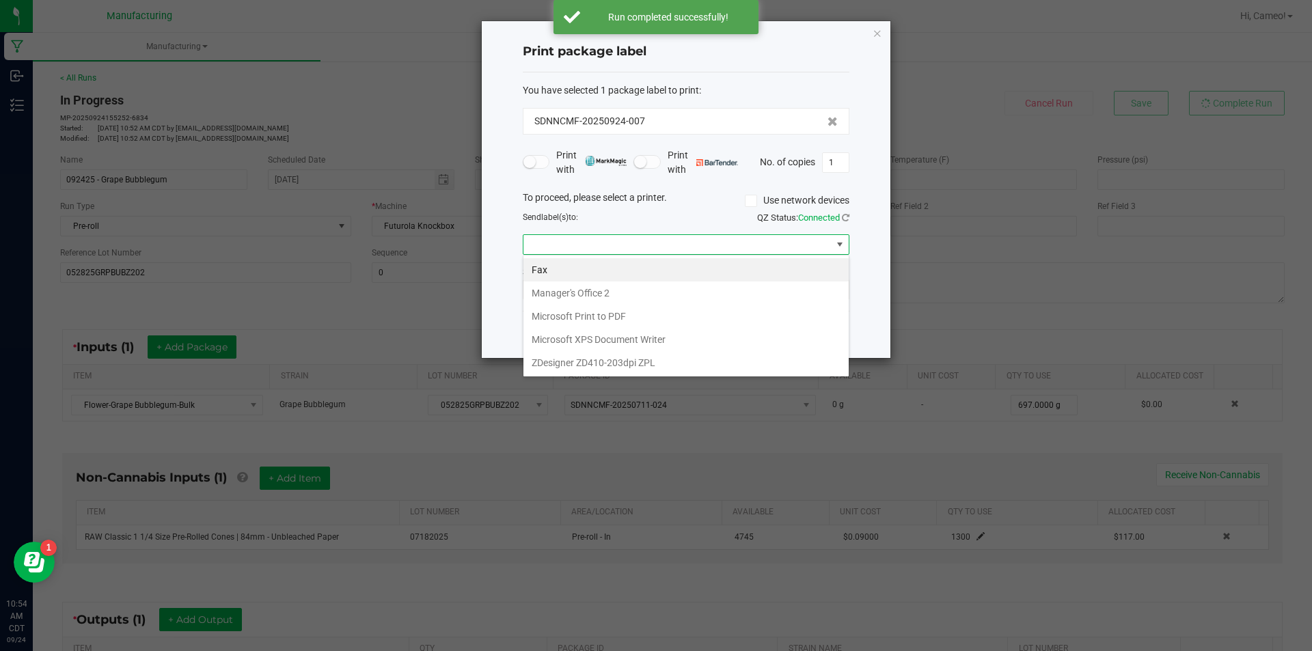
scroll to position [20, 327]
click at [689, 366] on ZPL "ZDesigner ZD410-203dpi ZPL" at bounding box center [685, 362] width 325 height 23
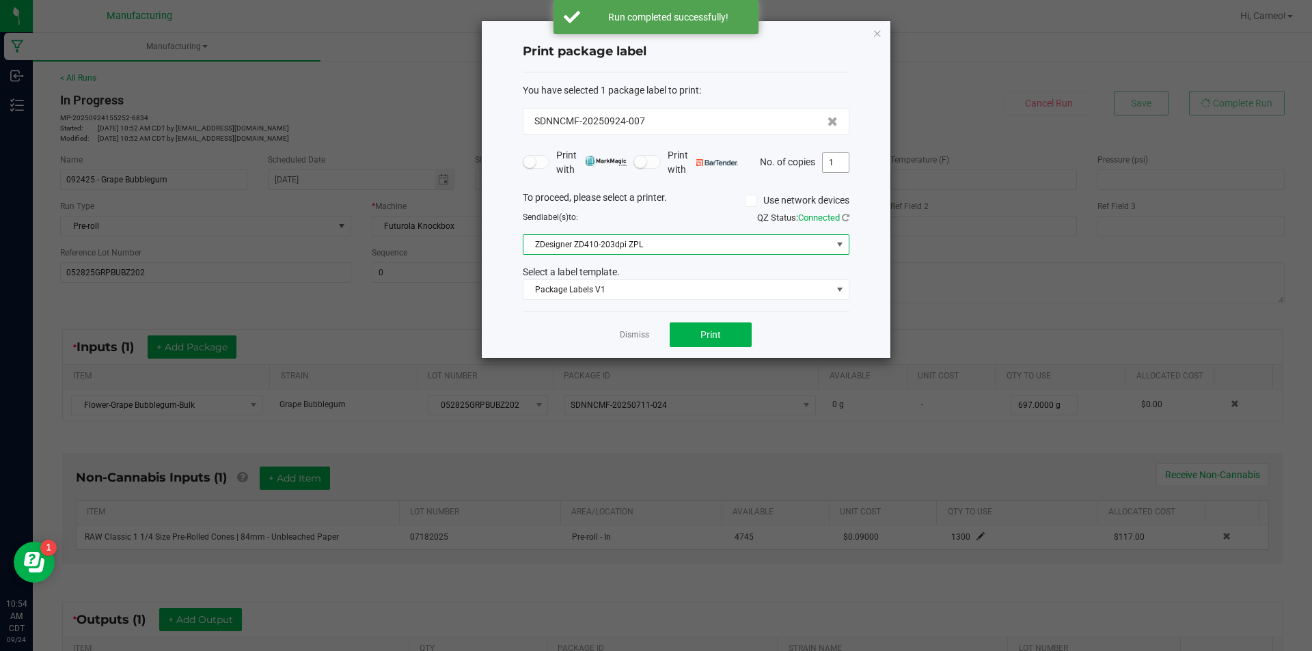
click at [836, 161] on input "1" at bounding box center [836, 162] width 26 height 19
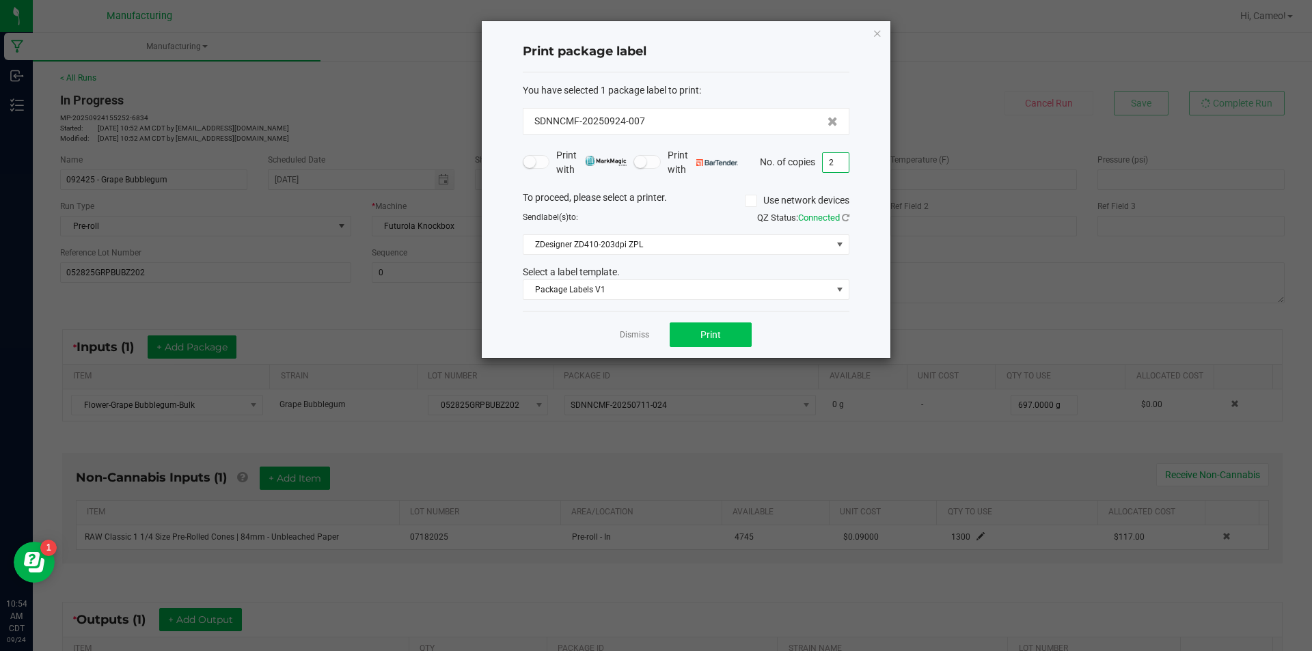
type input "2"
click at [745, 325] on button "Print" at bounding box center [711, 335] width 82 height 25
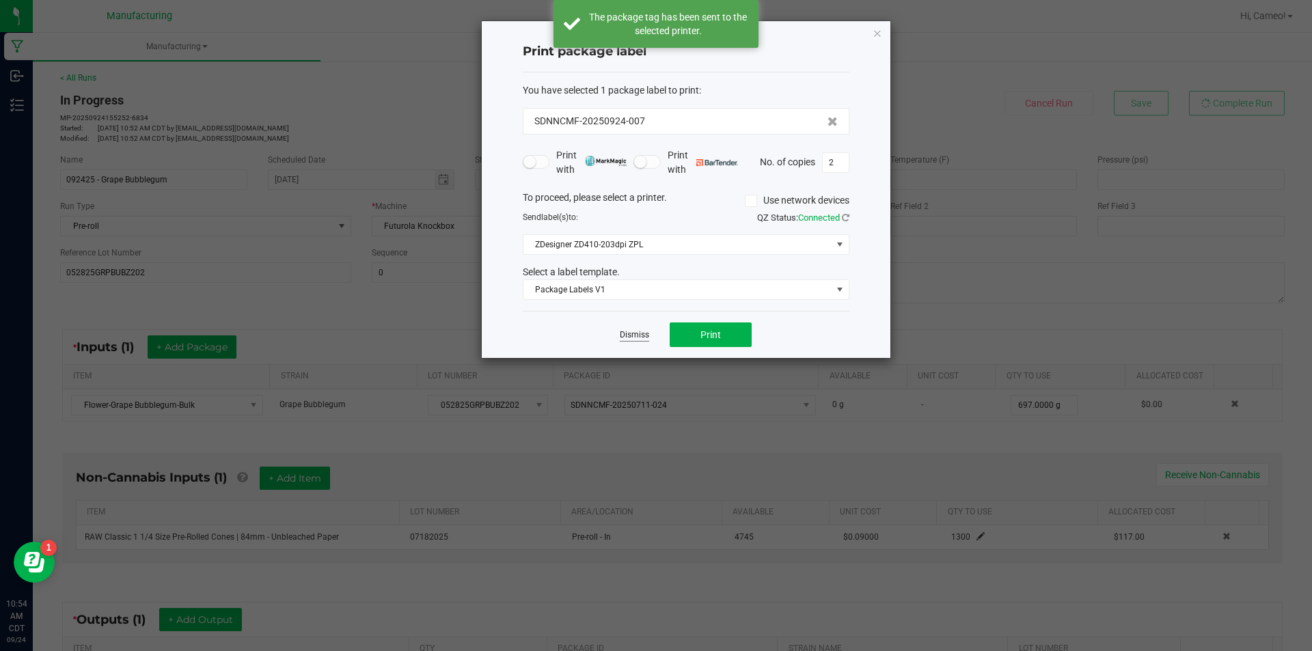
click at [628, 334] on link "Dismiss" at bounding box center [634, 335] width 29 height 12
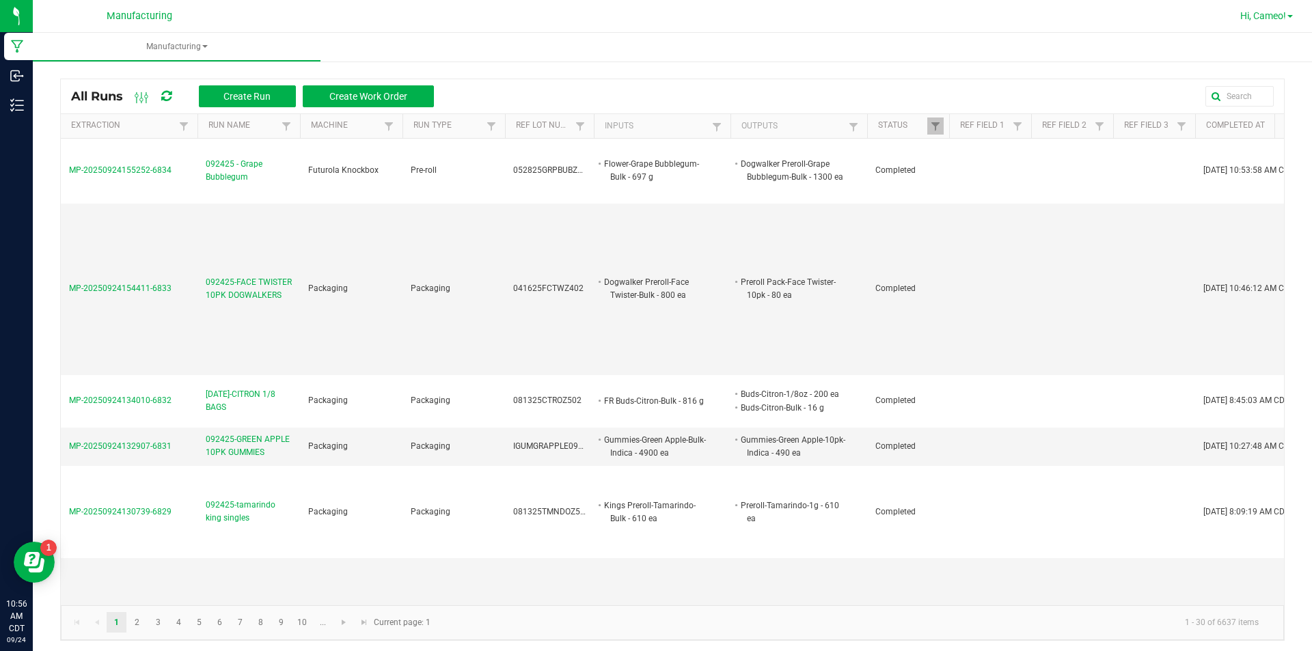
click at [1266, 23] on link "Hi, Cameo!" at bounding box center [1267, 16] width 64 height 14
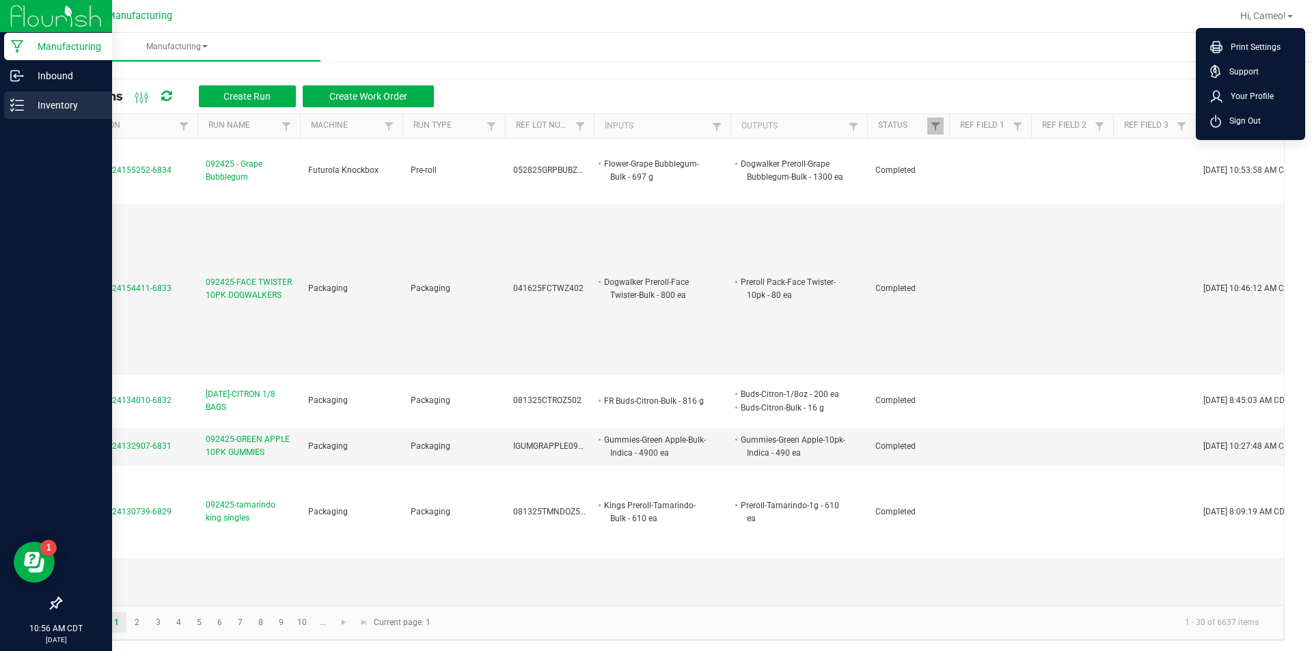
click at [31, 98] on p "Inventory" at bounding box center [65, 105] width 82 height 16
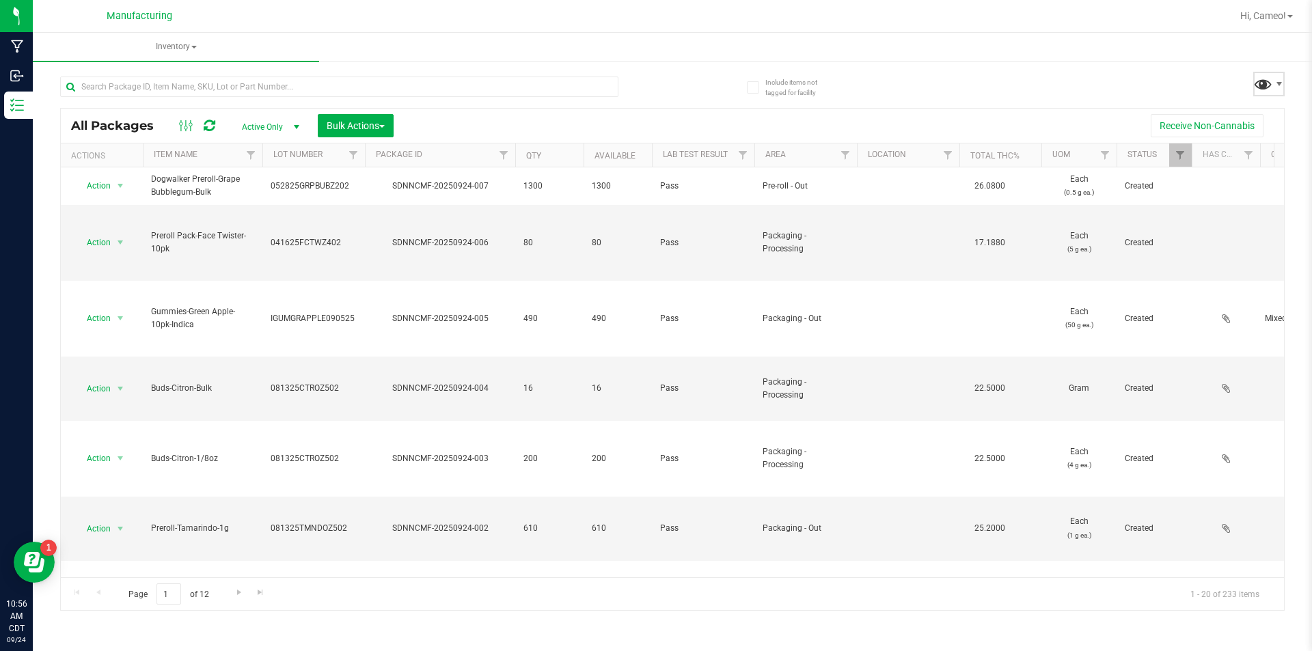
click at [1272, 91] on span at bounding box center [1263, 84] width 20 height 20
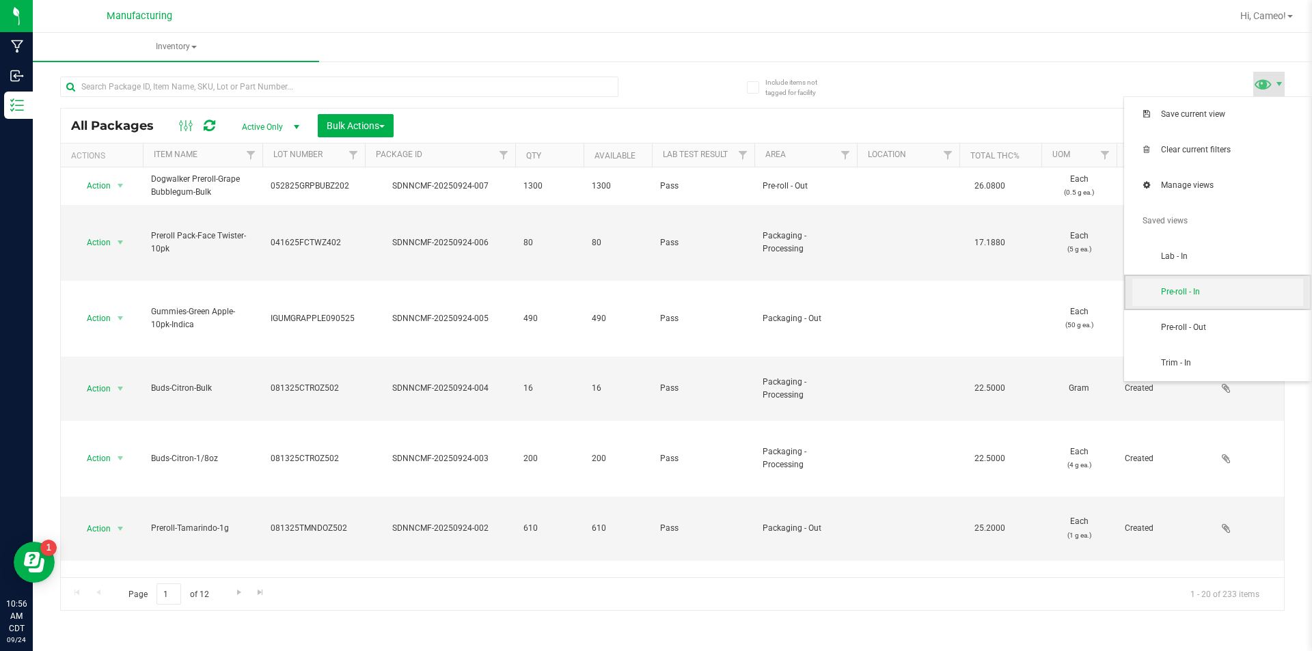
click at [1192, 297] on span "Pre-roll - In" at bounding box center [1232, 292] width 142 height 12
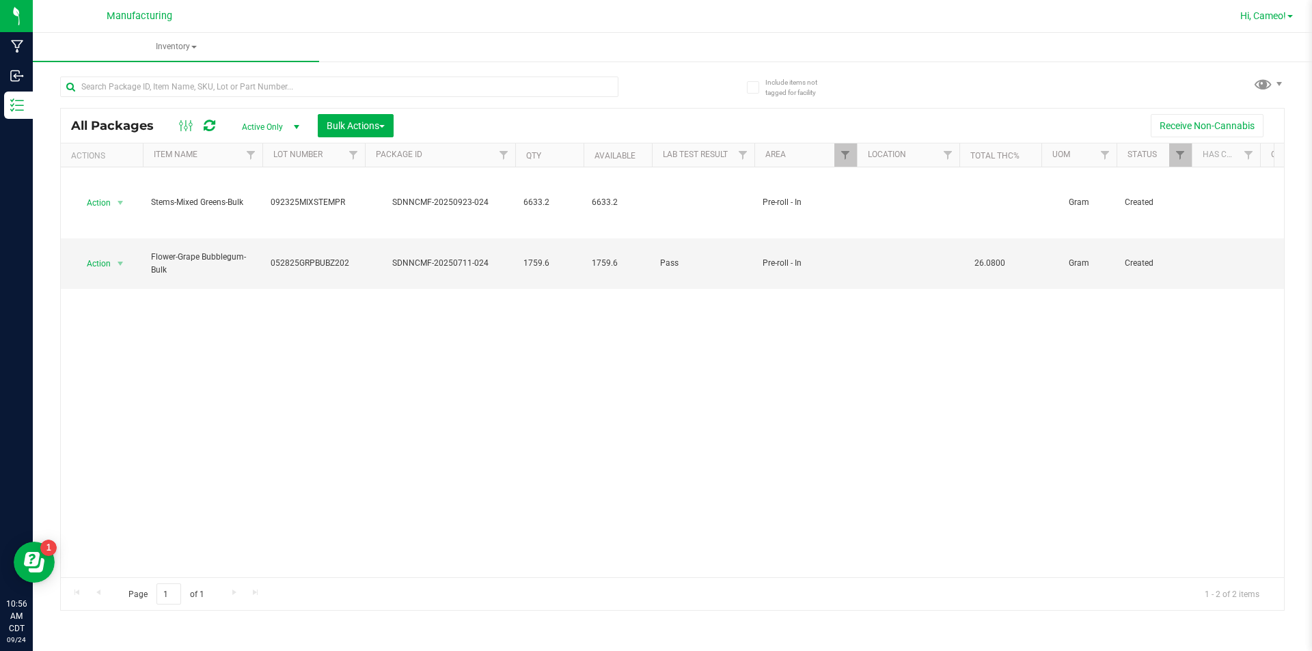
click at [1284, 14] on span "Hi, Cameo!" at bounding box center [1263, 15] width 46 height 11
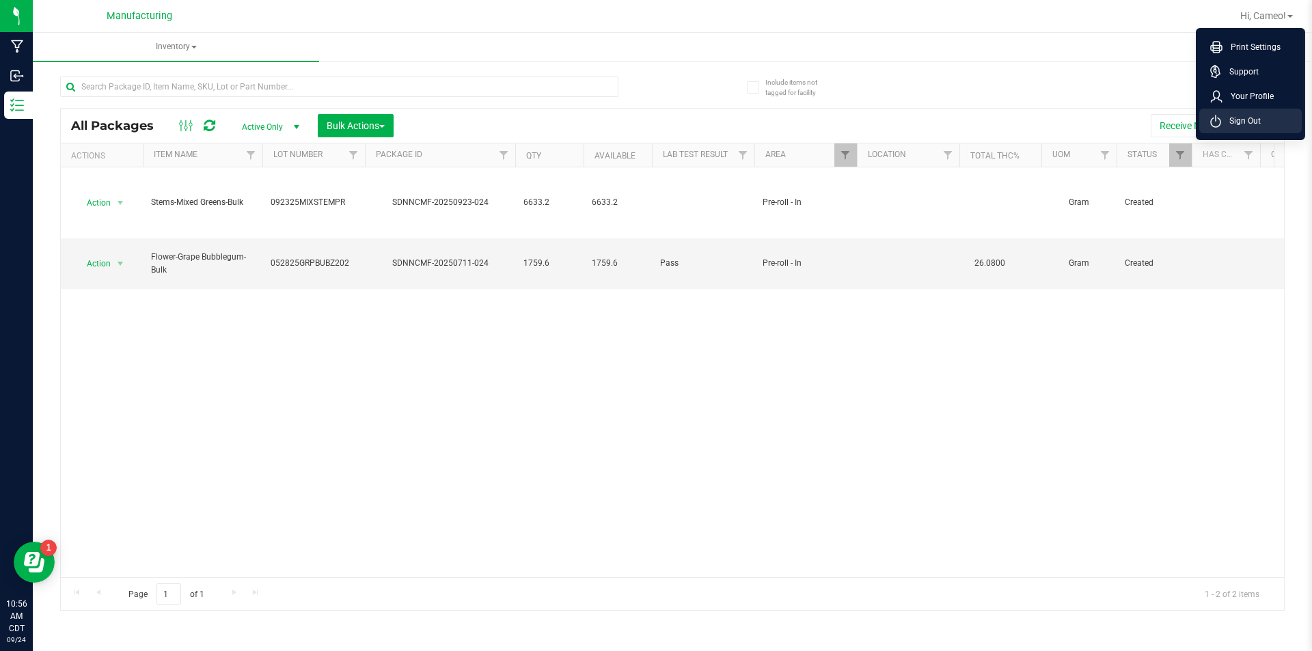
click at [1220, 117] on icon at bounding box center [1215, 121] width 11 height 13
